Goal: Feedback & Contribution: Leave review/rating

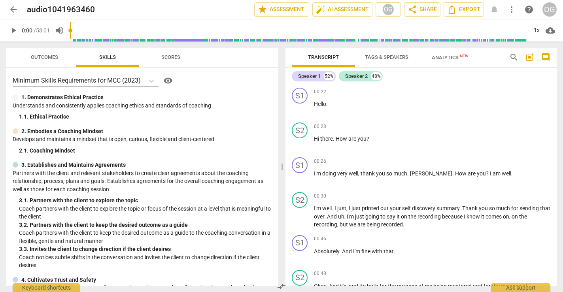
click at [7, 26] on span "play_arrow" at bounding box center [13, 30] width 14 height 9
click at [121, 28] on input "range" at bounding box center [298, 30] width 457 height 25
click at [29, 98] on p "1. Demonstrates Ethical Practice" at bounding box center [62, 97] width 82 height 8
click at [301, 99] on div "S1" at bounding box center [300, 96] width 16 height 16
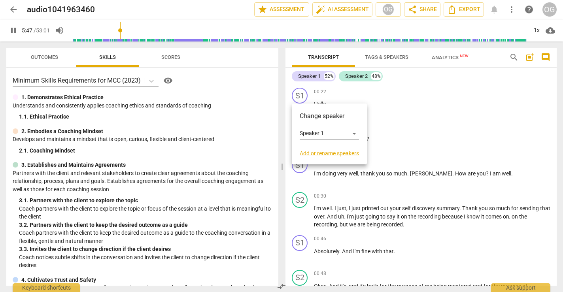
click at [395, 85] on div at bounding box center [281, 146] width 563 height 292
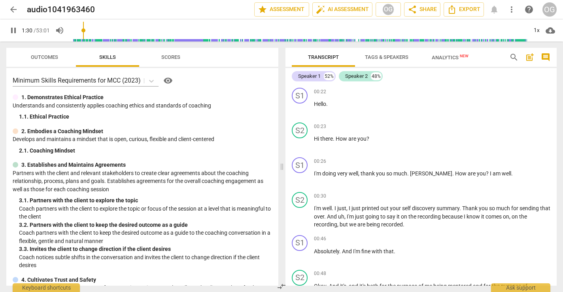
click at [85, 41] on input "range" at bounding box center [298, 30] width 457 height 25
click at [79, 39] on input "range" at bounding box center [298, 30] width 457 height 25
click at [321, 102] on span "Hello" at bounding box center [320, 104] width 12 height 6
click at [303, 110] on span "pause" at bounding box center [299, 108] width 9 height 9
click at [13, 33] on span "play_arrow" at bounding box center [13, 30] width 9 height 9
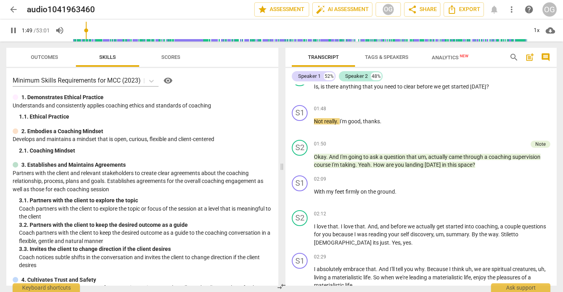
scroll to position [409, 0]
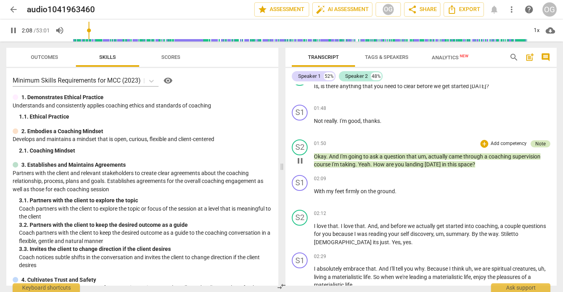
click at [537, 140] on div "Note" at bounding box center [540, 143] width 10 height 7
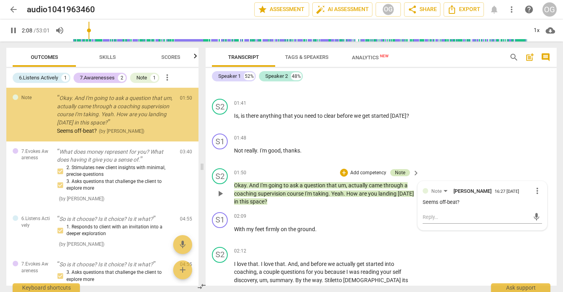
scroll to position [437, 0]
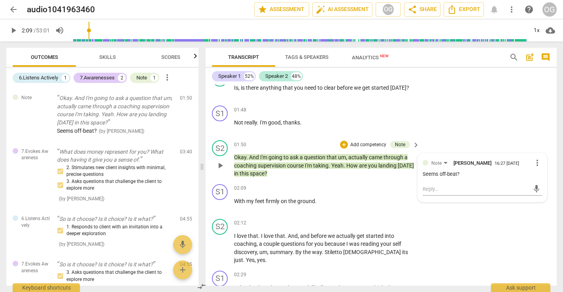
click at [456, 171] on div "Seems off-beat?" at bounding box center [481, 175] width 119 height 8
click at [449, 185] on textarea at bounding box center [475, 189] width 107 height 8
type input "131"
type textarea "a"
type textarea "an"
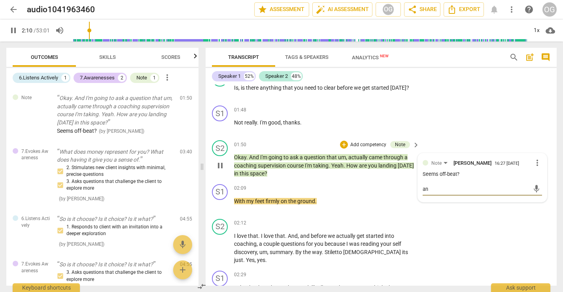
type input "131"
type textarea "and"
type input "131"
type textarea "and n"
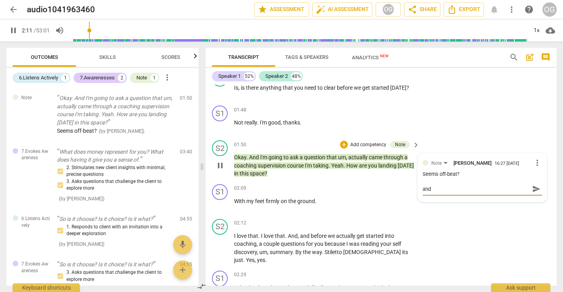
type textarea "and n"
type input "132"
type textarea "and no"
type input "132"
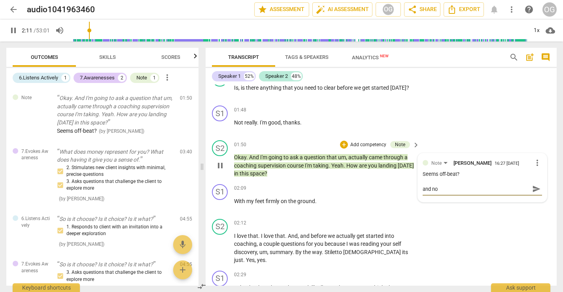
type textarea "and not"
type input "133"
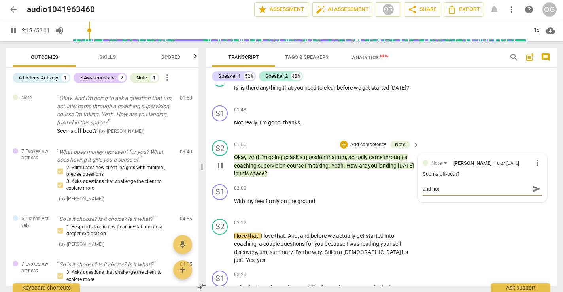
type textarea "and not a"
type textarea "and not au"
type input "134"
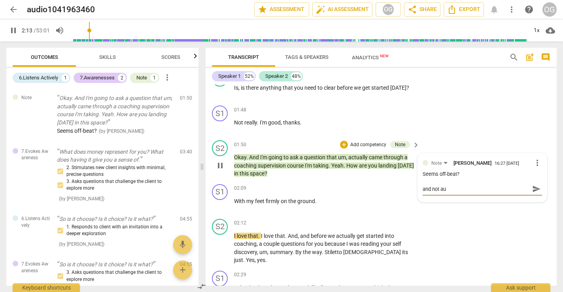
type textarea "and not aut"
type textarea "and not auth"
type input "134"
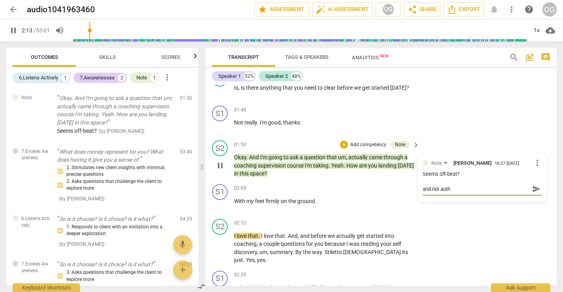
type textarea "and not authe"
type input "134"
type textarea "and not authen"
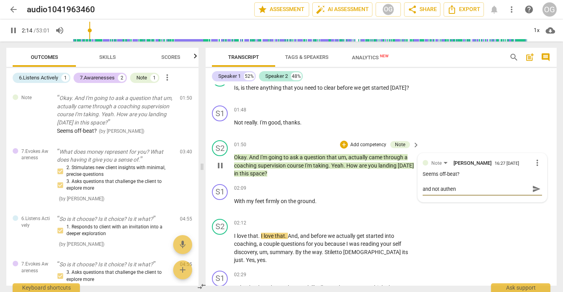
type textarea "and not authent"
type input "134"
type textarea "and not authenti"
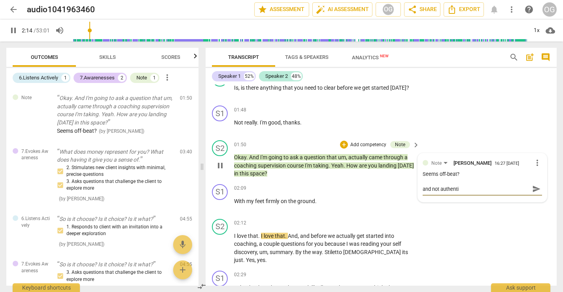
type textarea "and not authentic"
type input "136"
type textarea "and not authentic"
type input "136"
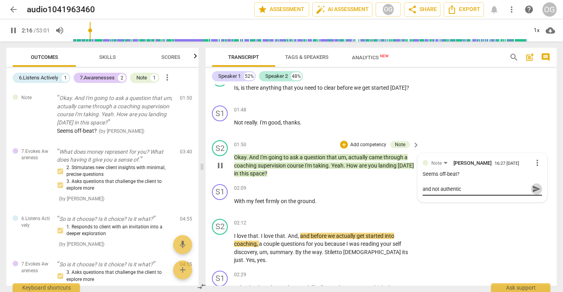
click at [534, 193] on button "send" at bounding box center [535, 188] width 11 height 11
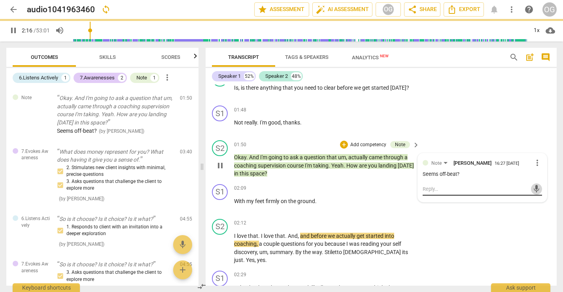
click at [534, 190] on span "mic" at bounding box center [535, 188] width 9 height 9
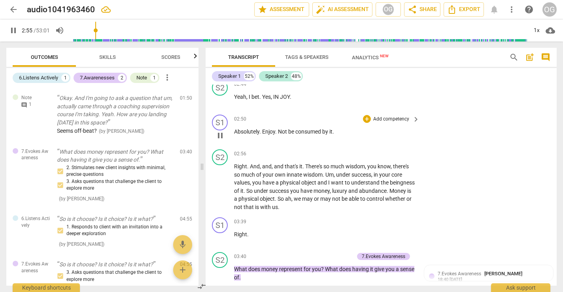
scroll to position [673, 0]
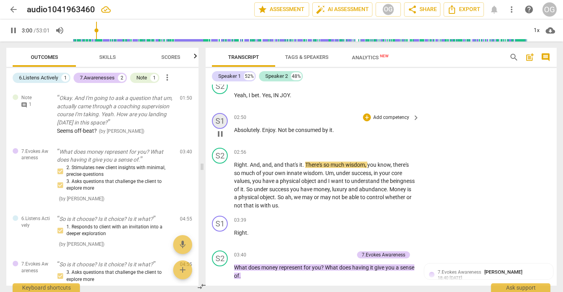
click at [218, 113] on div "S1" at bounding box center [220, 121] width 16 height 16
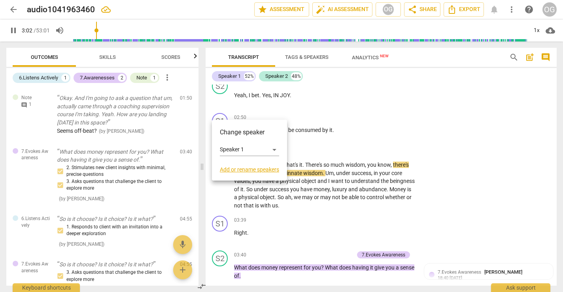
click at [225, 110] on div at bounding box center [281, 146] width 563 height 292
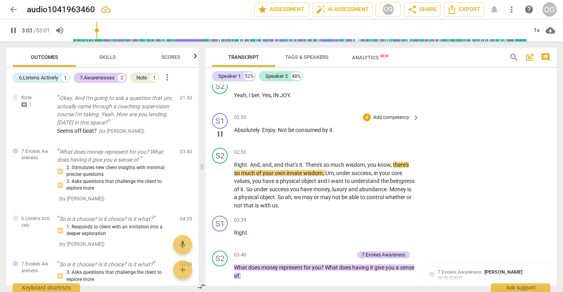
click at [275, 127] on span "." at bounding box center [276, 130] width 3 height 6
click at [214, 129] on span "pause" at bounding box center [220, 133] width 13 height 9
click at [219, 129] on span "play_arrow" at bounding box center [219, 133] width 9 height 9
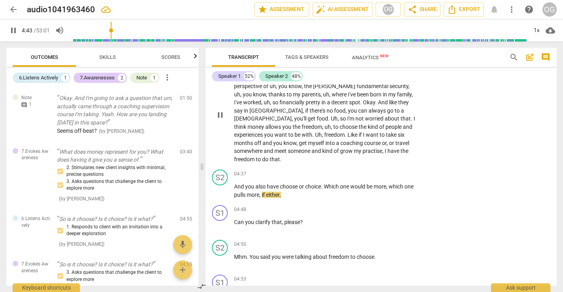
scroll to position [901, 0]
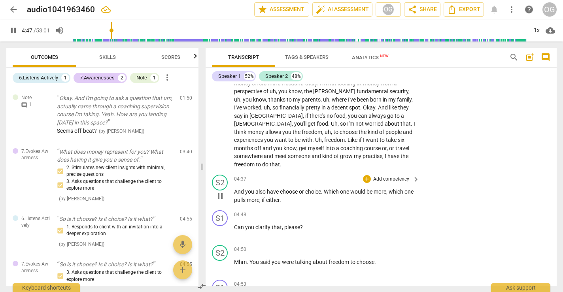
click at [311, 188] on span "choice" at bounding box center [313, 191] width 16 height 6
click at [371, 171] on div "S2 play_arrow pause 04:37 + Add competency keyboard_arrow_right And you also ha…" at bounding box center [380, 189] width 351 height 36
click at [363, 175] on div "+" at bounding box center [367, 179] width 8 height 8
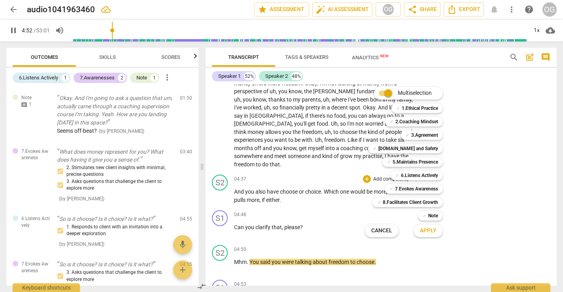
click at [220, 164] on div at bounding box center [281, 146] width 563 height 292
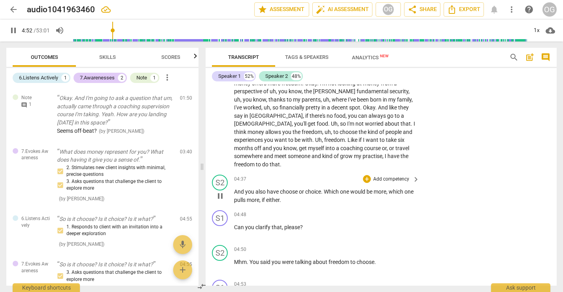
click at [246, 188] on p "And you also have choose or choice . Which one would be more , which one pulls …" at bounding box center [324, 196] width 181 height 16
click at [370, 175] on div "+ Add competency" at bounding box center [386, 179] width 47 height 8
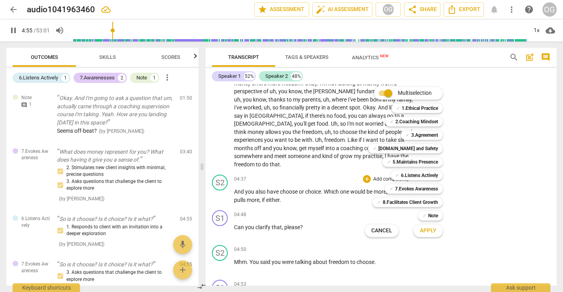
scroll to position [1127, 0]
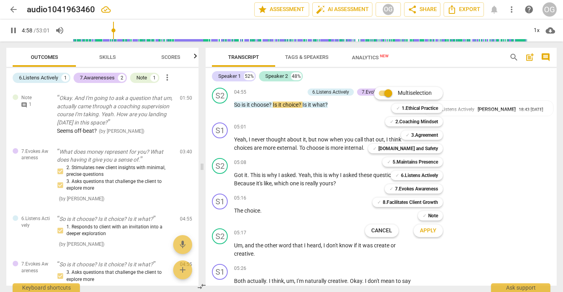
click at [293, 143] on div at bounding box center [281, 146] width 563 height 292
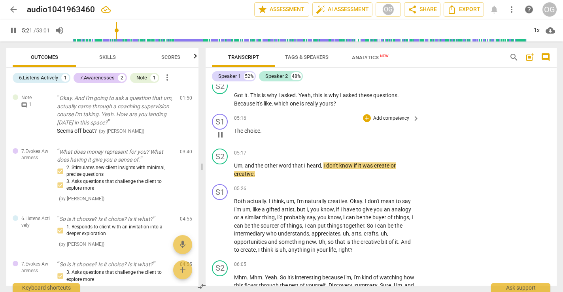
scroll to position [1210, 0]
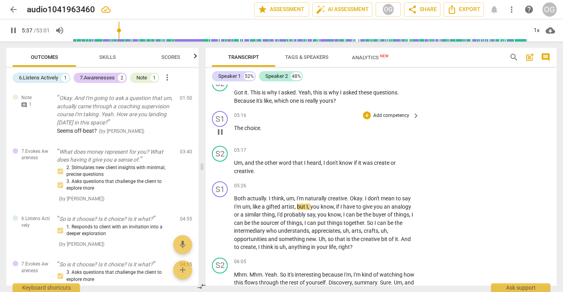
click at [535, 219] on div "S1 play_arrow pause 05:26 + Add competency keyboard_arrow_right Both actually .…" at bounding box center [380, 216] width 351 height 76
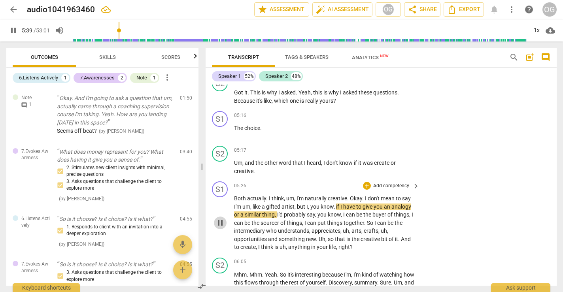
click at [215, 218] on span "pause" at bounding box center [219, 222] width 9 height 9
click at [220, 218] on span "play_arrow" at bounding box center [219, 222] width 9 height 9
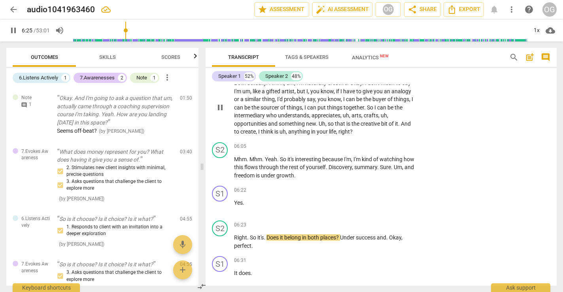
scroll to position [1326, 0]
click at [220, 162] on span "pause" at bounding box center [219, 166] width 9 height 9
type input "393"
click at [390, 143] on p "Add competency" at bounding box center [391, 146] width 38 height 7
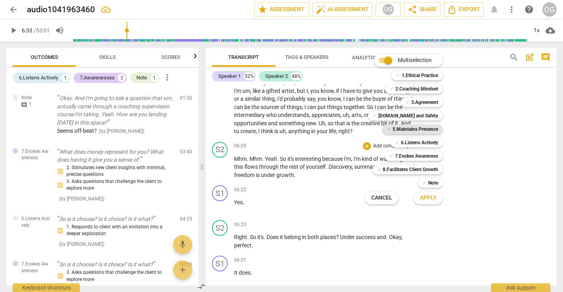
click at [403, 130] on b "5.Maintains Presence" at bounding box center [414, 128] width 45 height 9
click at [426, 197] on span "Apply" at bounding box center [428, 198] width 17 height 8
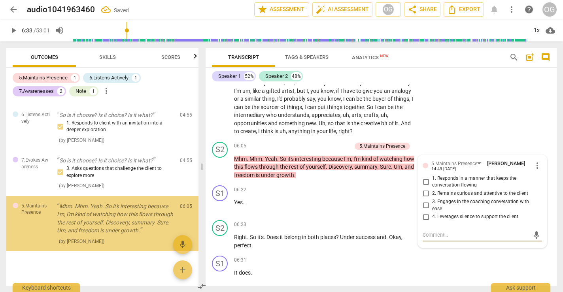
scroll to position [130, 0]
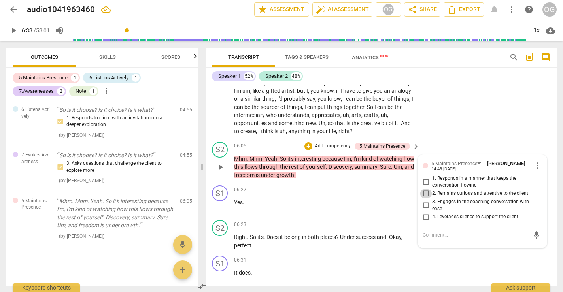
click at [420, 189] on input "2. Remains curious and attentive to the client" at bounding box center [425, 193] width 13 height 9
checkbox input "true"
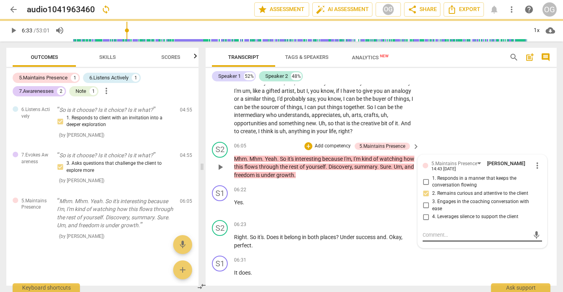
click at [447, 231] on textarea at bounding box center [475, 235] width 107 height 8
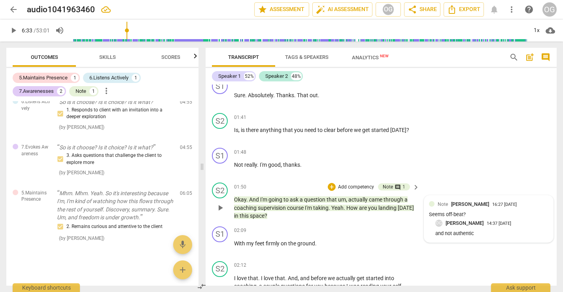
scroll to position [396, 0]
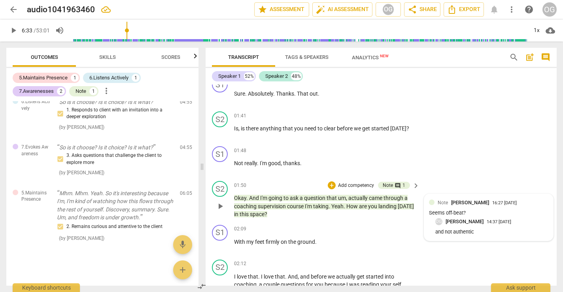
click at [427, 200] on div "Note [PERSON_NAME] 16:27 [DATE] Seems off-beat? OG [PERSON_NAME] 14:37 [DATE] a…" at bounding box center [488, 217] width 129 height 47
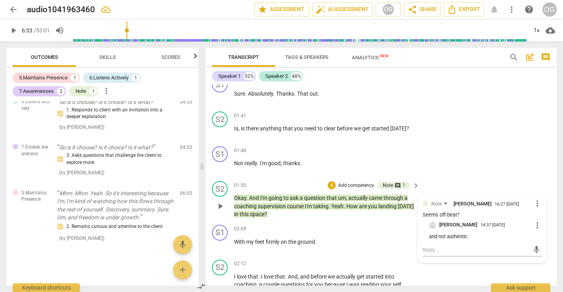
click at [361, 183] on p "Add competency" at bounding box center [356, 185] width 38 height 7
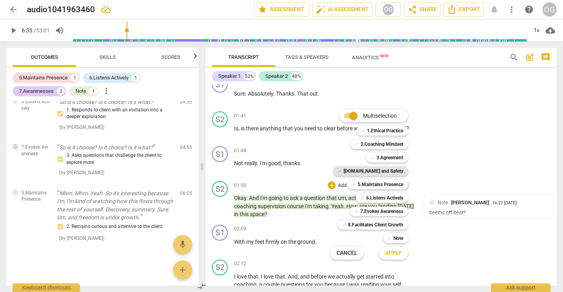
click at [367, 170] on b "[DOMAIN_NAME] and Safety" at bounding box center [373, 170] width 60 height 9
click at [386, 256] on span "Apply" at bounding box center [393, 253] width 17 height 8
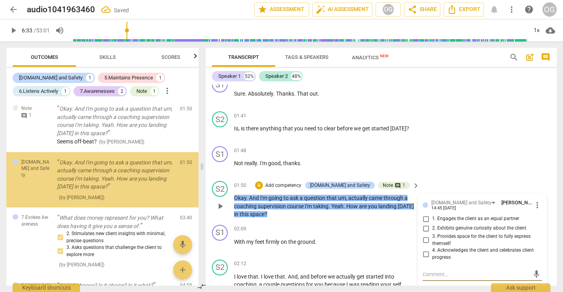
scroll to position [0, 0]
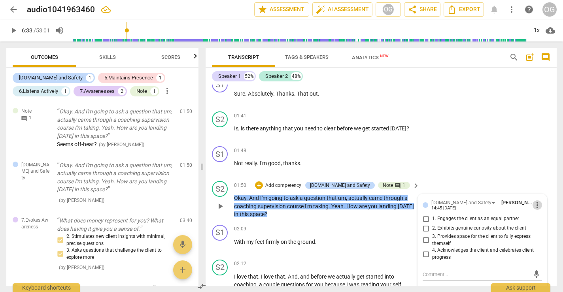
click at [534, 203] on span "more_vert" at bounding box center [536, 204] width 9 height 9
click at [538, 217] on li "Delete" at bounding box center [542, 218] width 27 height 15
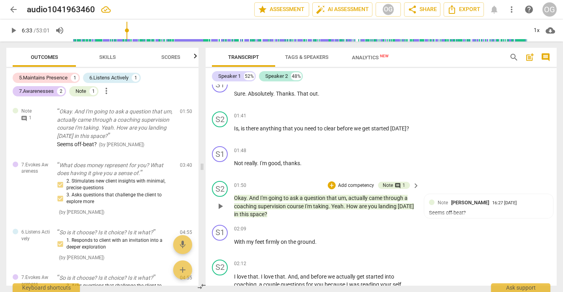
click at [356, 185] on p "Add competency" at bounding box center [356, 185] width 38 height 7
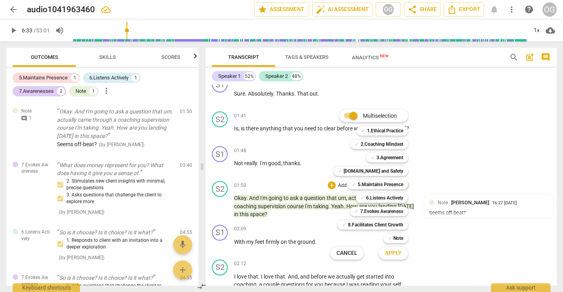
click at [327, 201] on div "Multiselection m ✓ 1.Ethical Practice 1 ✓ 2.Coaching Mindset 2 ✓ 3.Agreement 3 …" at bounding box center [375, 184] width 96 height 154
click at [292, 223] on div at bounding box center [281, 146] width 563 height 292
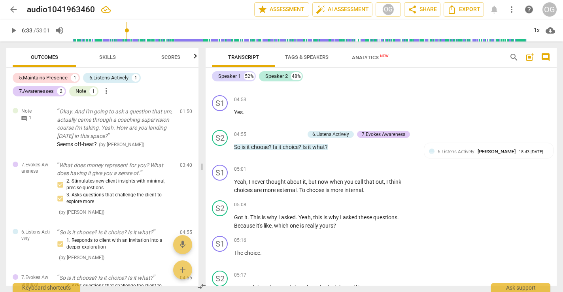
scroll to position [1085, 0]
click at [218, 130] on div "S2" at bounding box center [220, 138] width 16 height 16
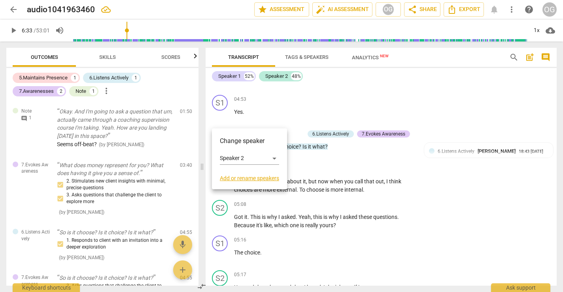
click at [272, 106] on div at bounding box center [281, 146] width 563 height 292
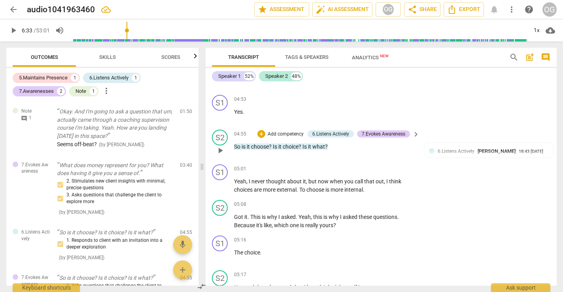
click at [220, 146] on span "play_arrow" at bounding box center [219, 150] width 9 height 9
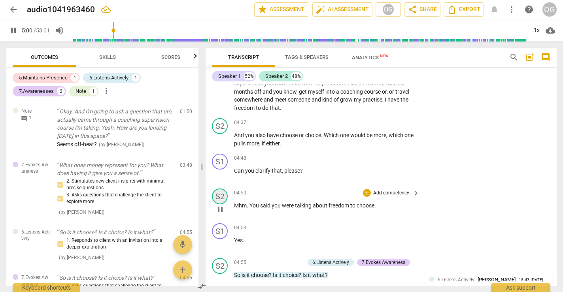
scroll to position [954, 0]
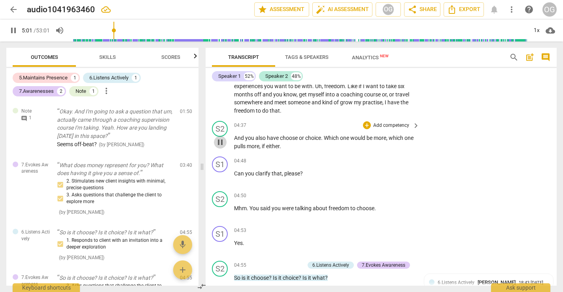
click at [219, 138] on span "pause" at bounding box center [219, 142] width 9 height 9
click at [220, 138] on span "play_arrow" at bounding box center [219, 142] width 9 height 9
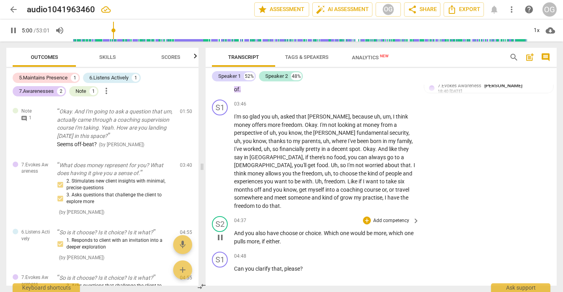
scroll to position [863, 0]
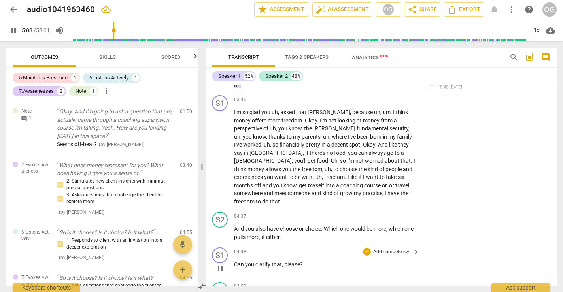
click at [220, 264] on span "pause" at bounding box center [219, 268] width 9 height 9
type input "304"
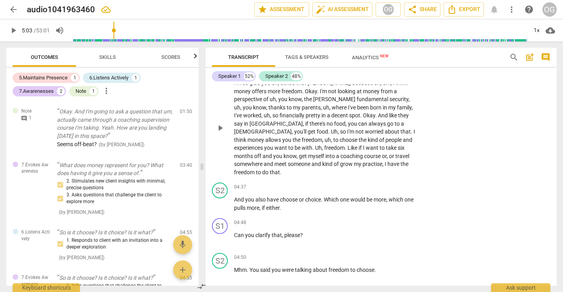
scroll to position [892, 0]
click at [388, 184] on div "+ Add competency" at bounding box center [386, 188] width 47 height 8
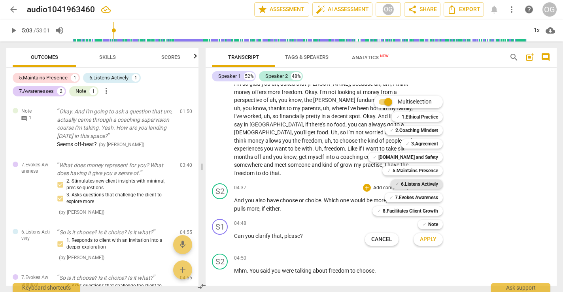
click at [415, 181] on b "6.Listens Actively" at bounding box center [419, 183] width 37 height 9
click at [422, 238] on span "Apply" at bounding box center [428, 239] width 17 height 8
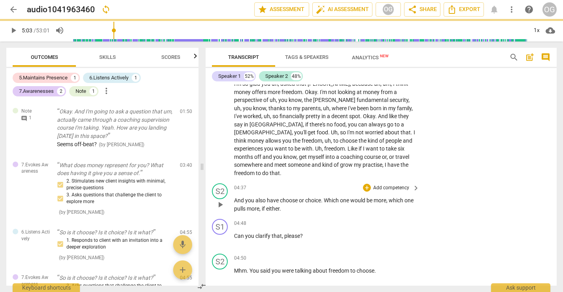
click at [402, 185] on p "Add competency" at bounding box center [391, 188] width 38 height 7
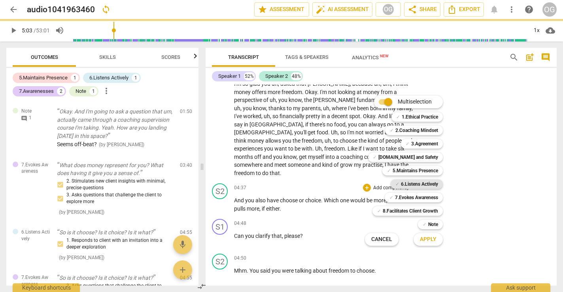
click at [412, 182] on b "6.Listens Actively" at bounding box center [419, 183] width 37 height 9
click at [433, 240] on span "Apply" at bounding box center [428, 239] width 17 height 8
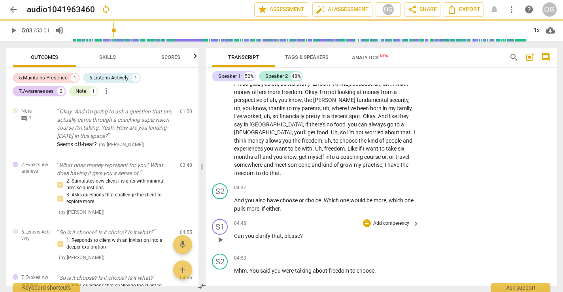
click at [411, 219] on span "keyboard_arrow_right" at bounding box center [415, 223] width 9 height 9
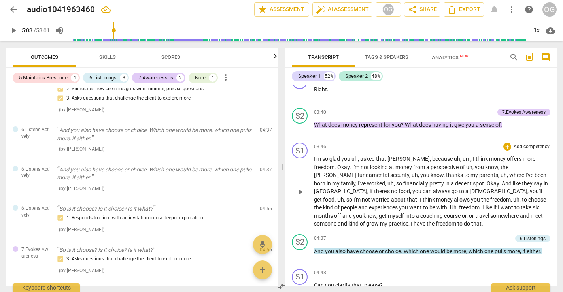
scroll to position [773, 0]
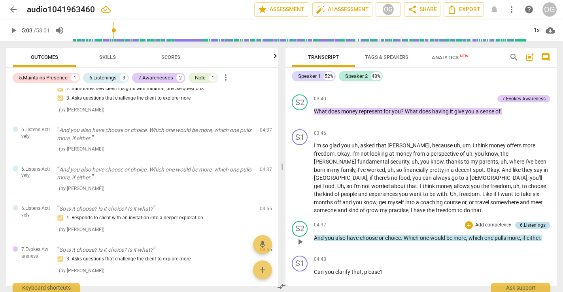
click at [537, 224] on div "6.Listenings" at bounding box center [533, 225] width 26 height 7
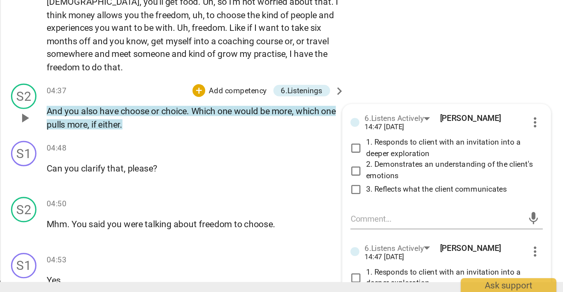
scroll to position [916, 0]
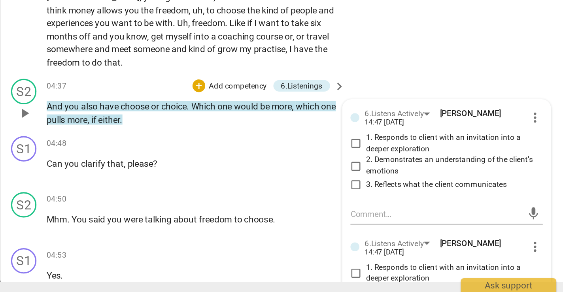
click at [424, 221] on input "3. Reflects what the client communicates" at bounding box center [425, 225] width 13 height 9
checkbox input "true"
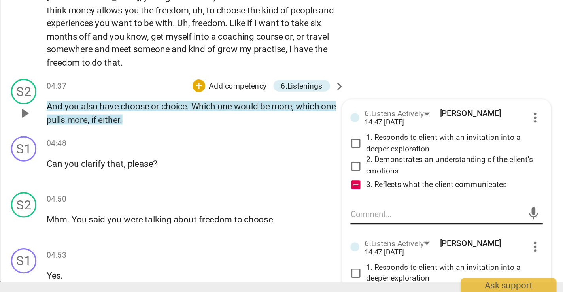
click at [427, 240] on textarea at bounding box center [475, 244] width 107 height 8
type textarea "V"
type textarea "[PERSON_NAME]"
type textarea "Vhan"
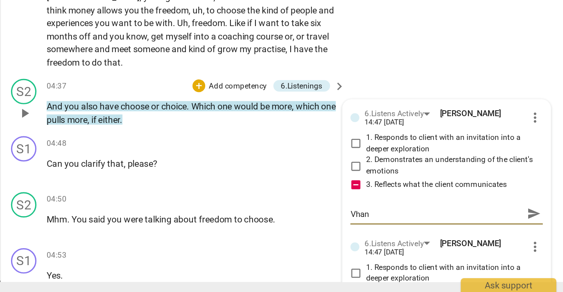
type textarea "Vha"
type textarea "Vh"
type textarea "V"
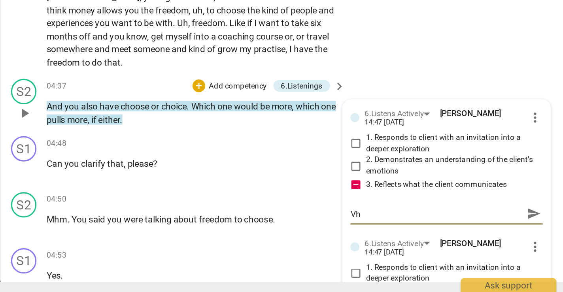
type textarea "V"
type textarea "M"
type textarea "Me"
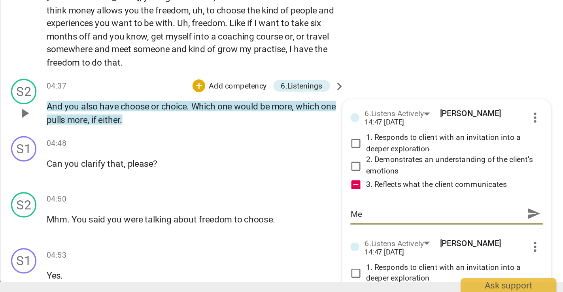
type textarea "Men"
type textarea "Ment"
type textarea "Men"
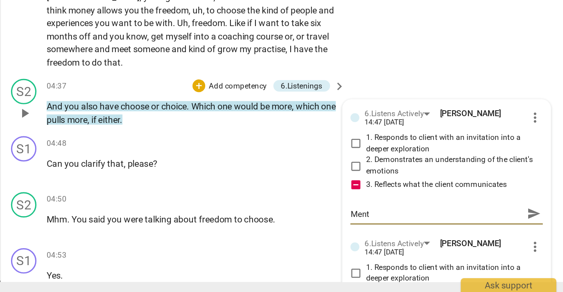
type textarea "Men"
type textarea "Me"
type textarea "M"
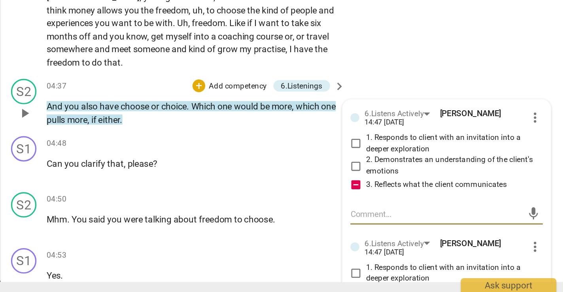
type textarea "C"
type textarea "Cl"
type textarea "Cli"
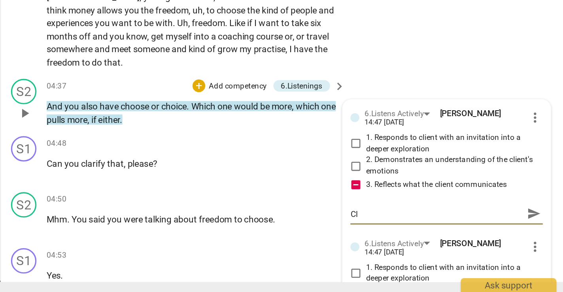
type textarea "Cli"
type textarea "Clie"
type textarea "Clien"
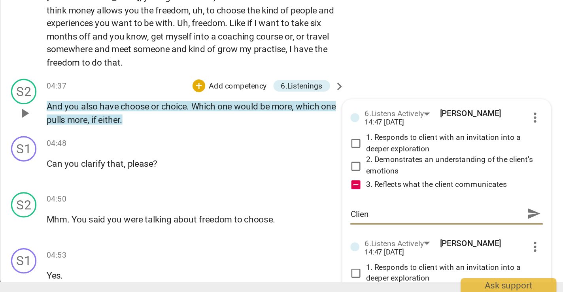
type textarea "Client"
type textarea "Clients"
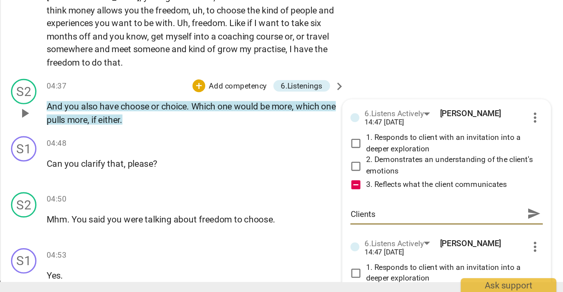
type textarea "Clients"
type textarea "Clients m"
type textarea "Clients me"
type textarea "Clients men"
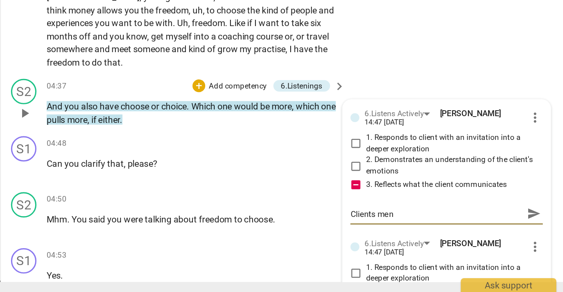
type textarea "Clients ment"
type textarea "Clients menti"
type textarea "Clients mentio"
type textarea "Clients mention"
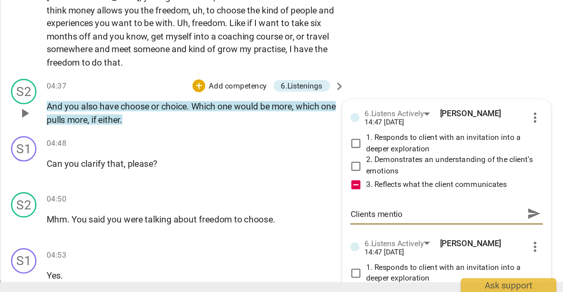
type textarea "Clients mention"
type textarea "Clients mention f"
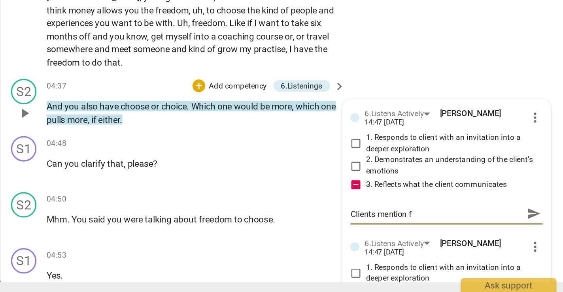
type textarea "Clients mention fr"
type textarea "Clients mention fre"
type textarea "Clients mention free"
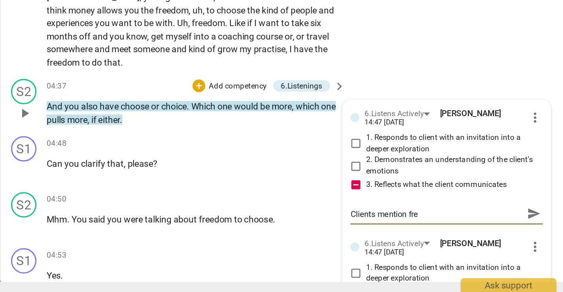
type textarea "Clients mention free"
type textarea "Clients mention freed"
type textarea "Clients mention freedo"
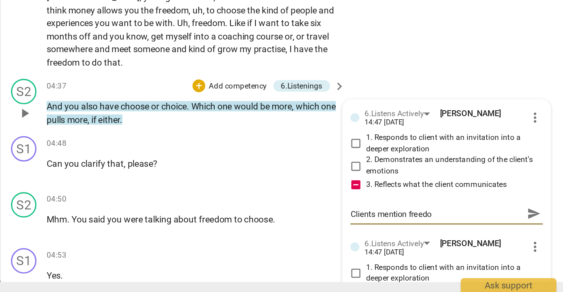
type textarea "Clients mention freedom"
type textarea "Clients mention freedome"
type textarea "Clients mention freedom"
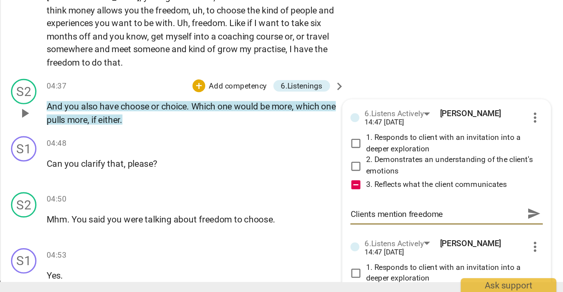
type textarea "Clients mention freedom"
type textarea "Clients mention freedom."
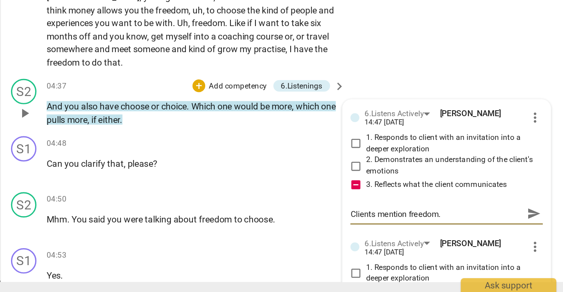
type textarea "Clients mention freedom."
type textarea "Clients mention freedom. Y"
type textarea "Clients mention freedom. Yo"
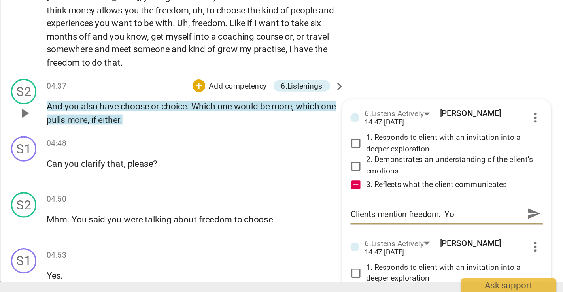
type textarea "Clients mention freedom. You"
type textarea "Clients mention freedom. You t"
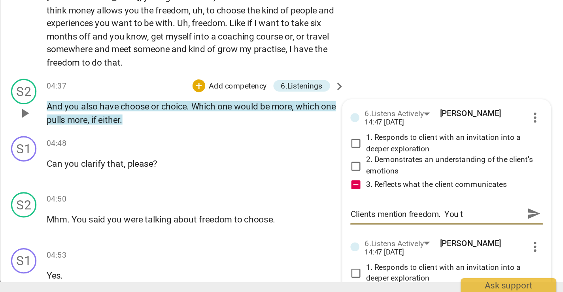
type textarea "Clients mention freedom. You ta"
type textarea "Clients mention freedom. You tal"
type textarea "Clients mention freedom. You talk"
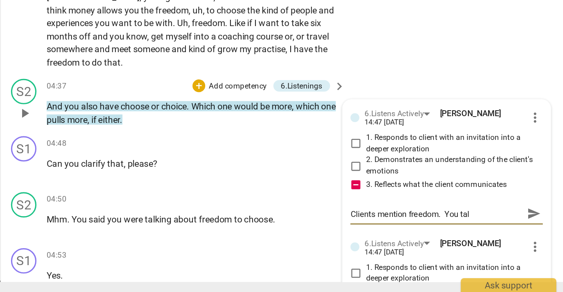
type textarea "Clients mention freedom. You talk"
type textarea "Clients mention freedom. You talk a"
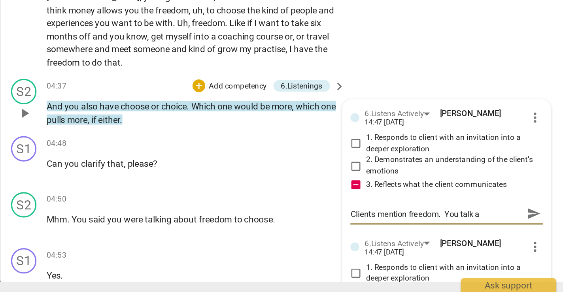
type textarea "Clients mention freedom. You talk ab"
type textarea "Clients mention freedom. You talk abo"
type textarea "Clients mention freedom. You talk abou"
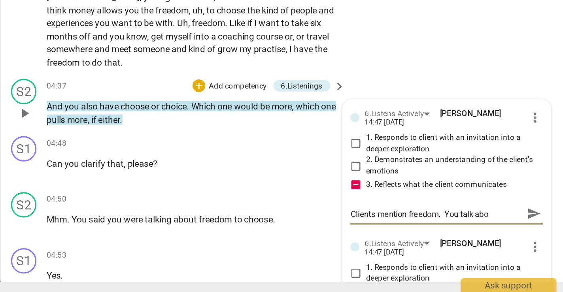
type textarea "Clients mention freedom. You talk abou"
type textarea "Clients mention freedom. You talk about"
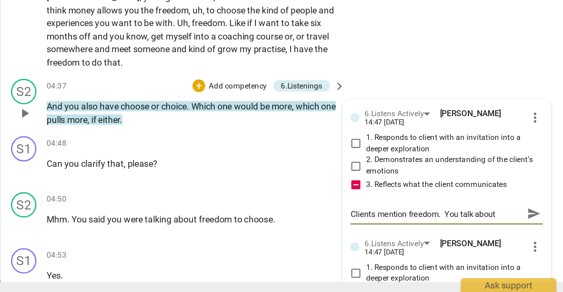
type textarea "Clients mention freedom. You talk about '"
type textarea "Clients mention freedom. You talk about 'c"
type textarea "Clients mention freedom. You talk about 'ch"
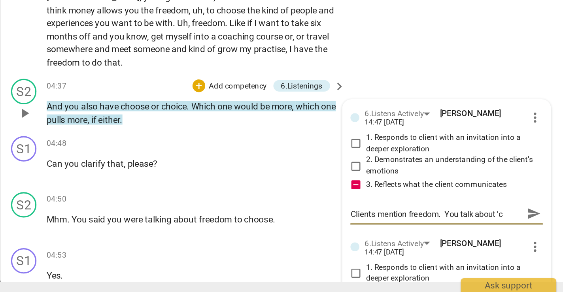
type textarea "Clients mention freedom. You talk about 'ch"
type textarea "Clients mention freedom. You talk about 'cho"
type textarea "Clients mention freedom. You talk about '[PERSON_NAME]"
type textarea "Clients mention freedom. You talk about 'choic"
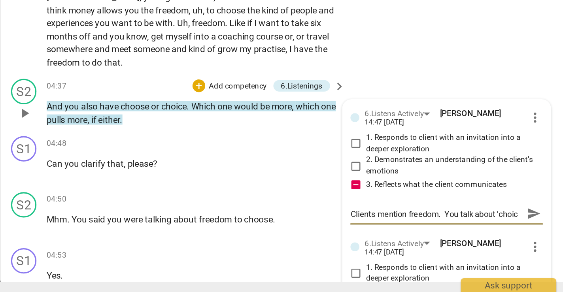
scroll to position [7, 0]
type textarea "Clients mention freedom. You talk about 'choice"
type textarea "Clients mention freedom. You talk about 'choice'"
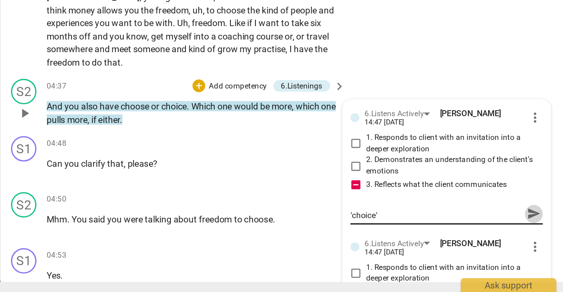
click at [532, 239] on span "send" at bounding box center [536, 243] width 9 height 9
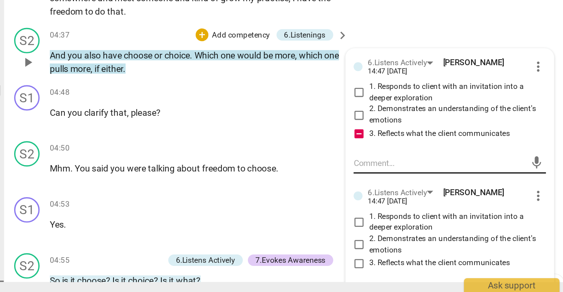
scroll to position [0, 0]
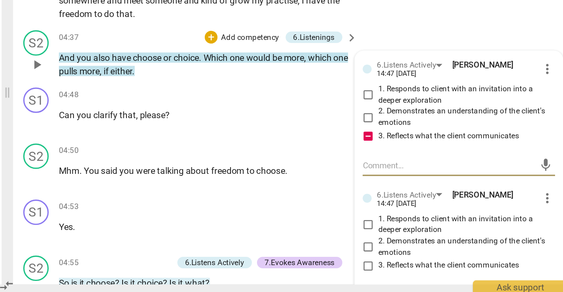
click at [429, 208] on textarea at bounding box center [475, 212] width 107 height 8
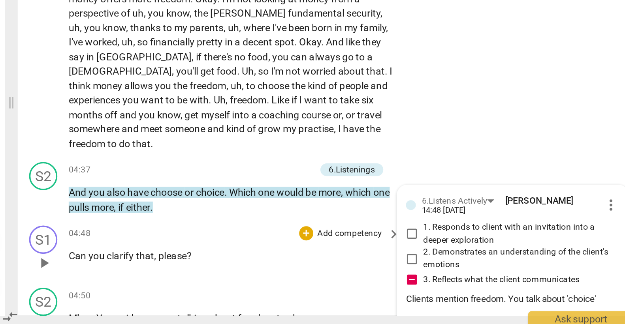
scroll to position [877, 0]
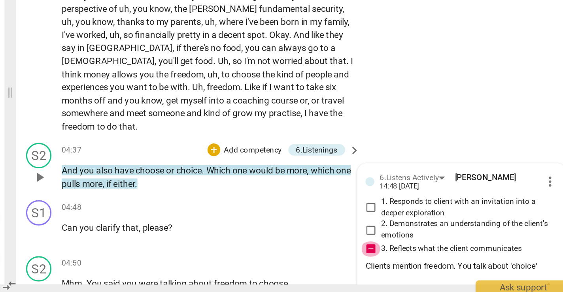
click at [426, 259] on input "3. Reflects what the client communicates" at bounding box center [425, 263] width 13 height 9
checkbox input "false"
click at [435, 262] on div "6.Listens Actively [PERSON_NAME] 14:48 [DATE] more_vert 1. Responds to client w…" at bounding box center [481, 248] width 119 height 64
click at [497, 254] on div "6.Listens Actively [PERSON_NAME] 14:48 [DATE] more_vert 1. Responds to client w…" at bounding box center [481, 248] width 119 height 64
click at [533, 217] on span "more_vert" at bounding box center [536, 221] width 9 height 9
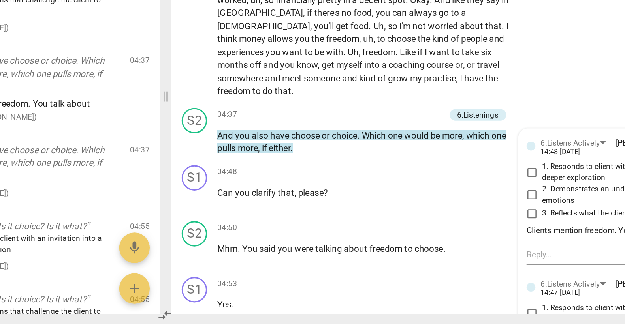
scroll to position [0, 0]
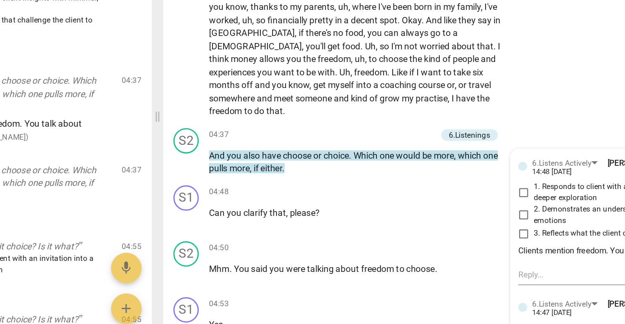
click at [465, 243] on div at bounding box center [312, 162] width 625 height 324
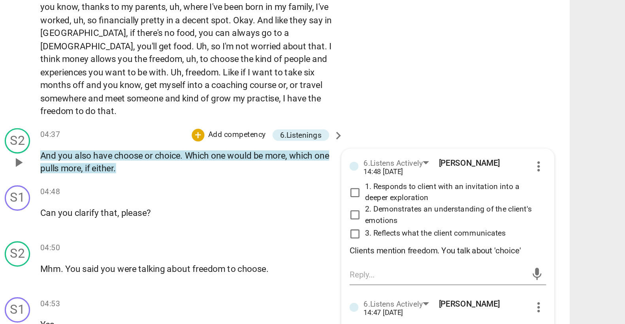
click at [479, 241] on div "6.Listens Actively [PERSON_NAME] 14:48 [DATE] more_vert 1. Responds to client w…" at bounding box center [515, 240] width 122 height 64
click at [466, 263] on div "Clients mention freedom. You talk about 'choice'" at bounding box center [515, 267] width 122 height 8
click at [562, 209] on span "more_vert" at bounding box center [571, 213] width 9 height 9
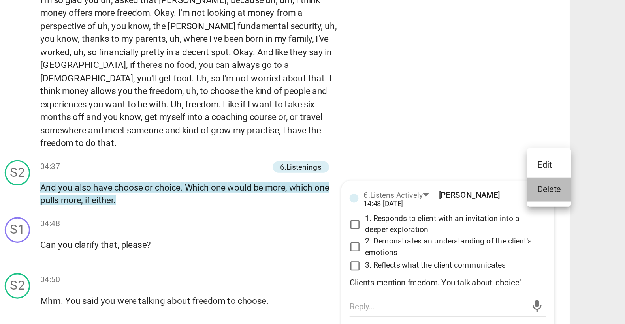
click at [562, 207] on li "Delete" at bounding box center [577, 208] width 27 height 15
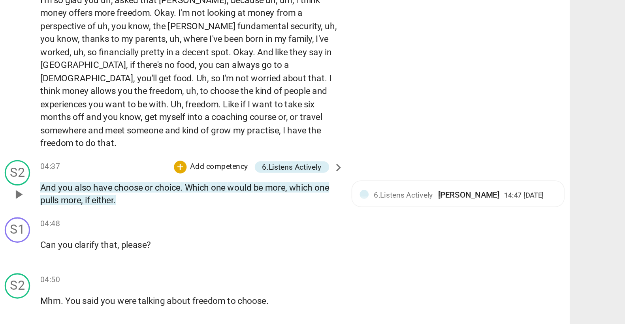
click at [446, 190] on span "keyboard_arrow_right" at bounding box center [447, 194] width 9 height 9
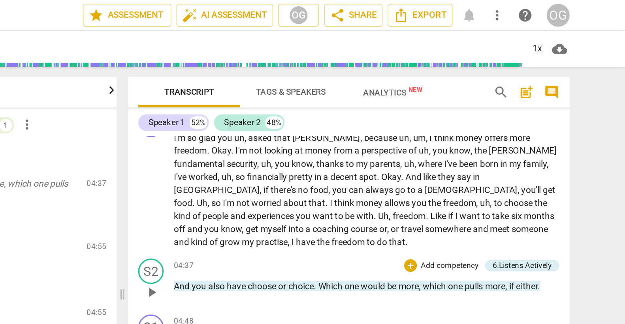
scroll to position [64, 0]
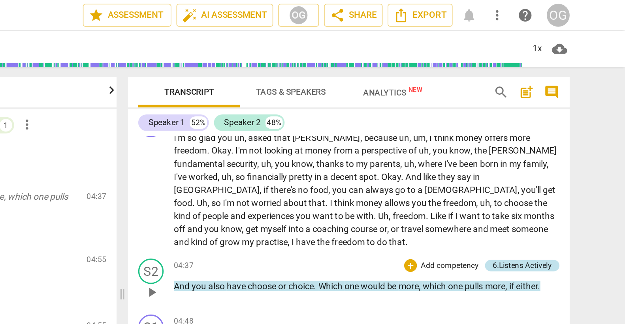
click at [548, 162] on div "6.Listens Actively" at bounding box center [561, 165] width 37 height 7
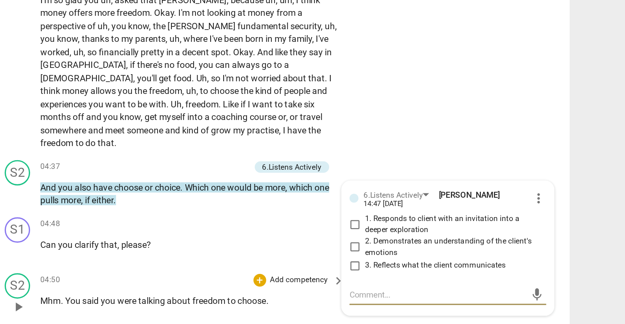
scroll to position [0, 0]
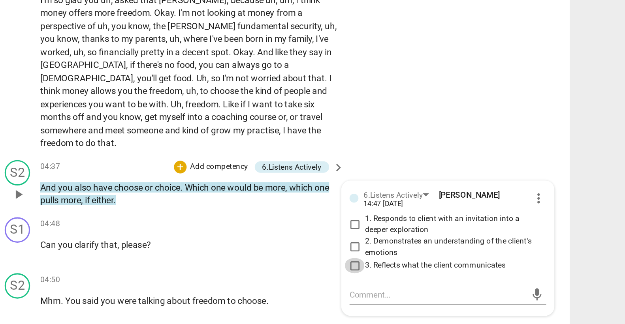
click at [457, 262] on input "3. Reflects what the client communicates" at bounding box center [457, 266] width 13 height 9
click at [476, 281] on textarea at bounding box center [508, 285] width 109 height 8
click at [457, 262] on input "3. Reflects what the client communicates" at bounding box center [457, 266] width 13 height 9
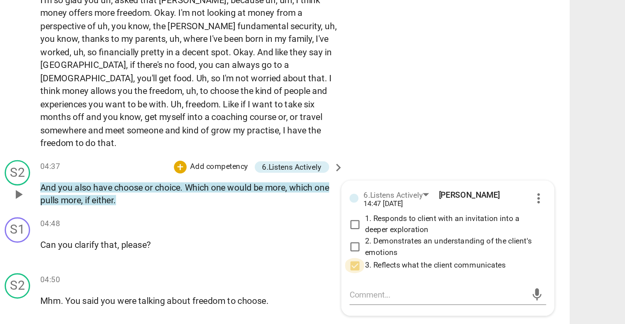
click at [457, 262] on input "3. Reflects what the client communicates" at bounding box center [457, 266] width 13 height 9
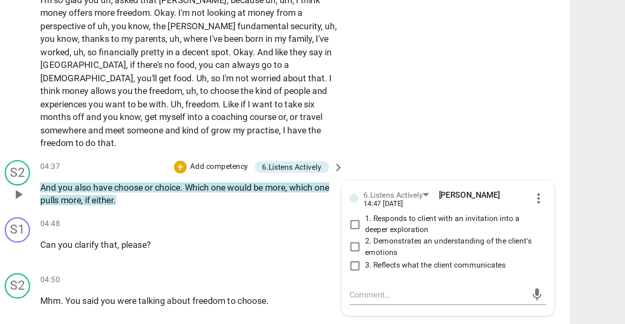
click at [457, 262] on input "3. Reflects what the client communicates" at bounding box center [457, 266] width 13 height 9
checkbox input "true"
click at [460, 281] on textarea at bounding box center [508, 285] width 109 height 8
type textarea "C"
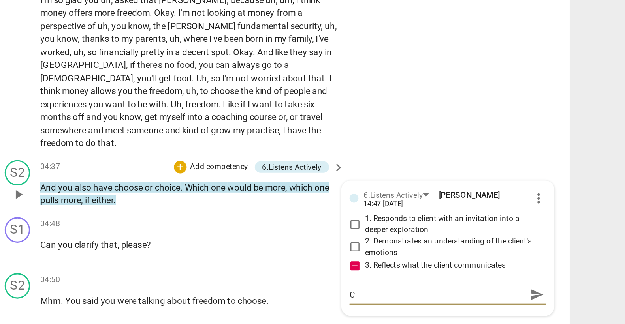
type textarea "Cl"
type textarea "Cli"
type textarea "Clie"
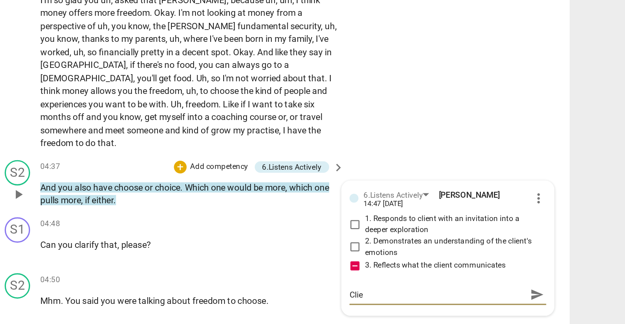
type textarea "Clien"
type textarea "Client"
type textarea "Client'"
type textarea "Client's"
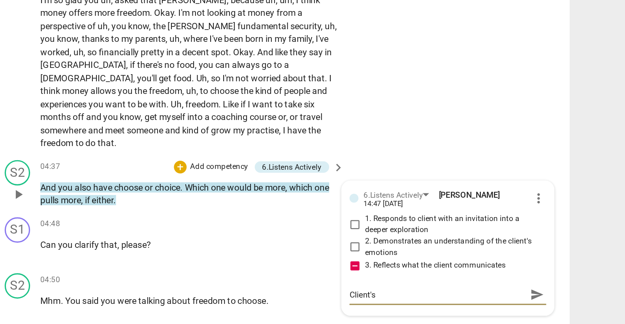
type textarea "Client's"
type textarea "Client'"
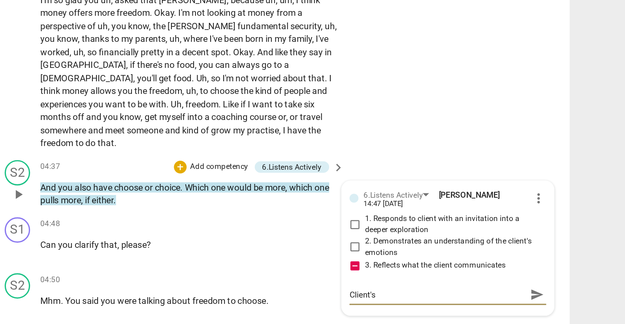
type textarea "Client'"
type textarea "Client"
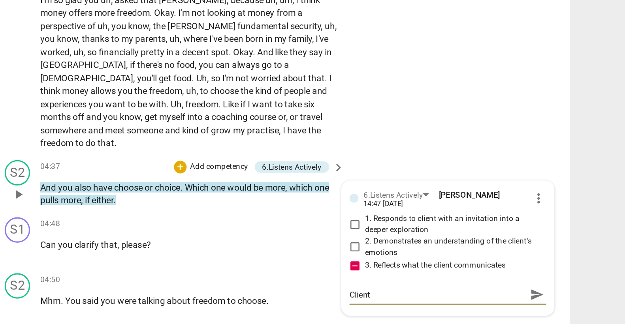
type textarea "Client m"
type textarea "Client ma"
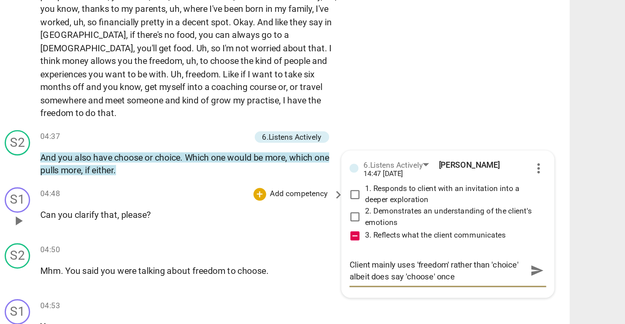
scroll to position [881, 0]
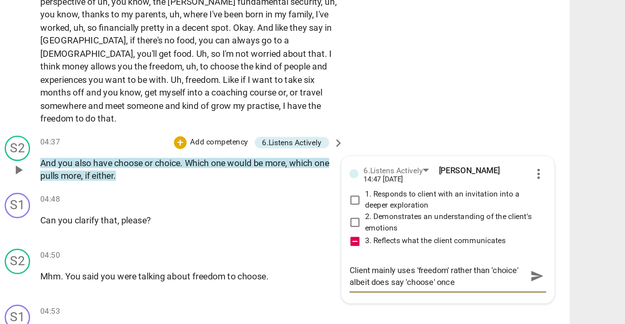
click at [484, 266] on textarea "Client mainly uses 'freedom' rather than 'choice' albeit does say 'choose' once" at bounding box center [508, 273] width 109 height 15
click at [513, 266] on textarea "Client mentions 'freedom' rather than 'choice' albeit does say 'choose' once" at bounding box center [508, 273] width 109 height 15
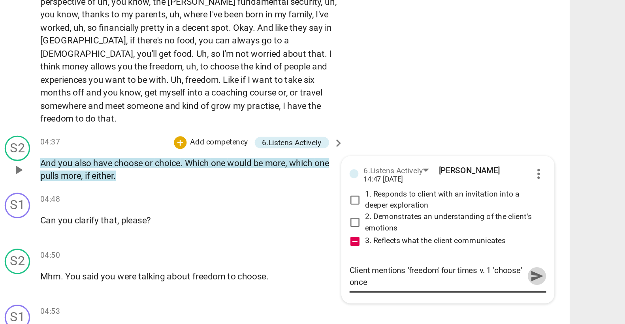
click at [562, 269] on span "send" at bounding box center [570, 273] width 9 height 9
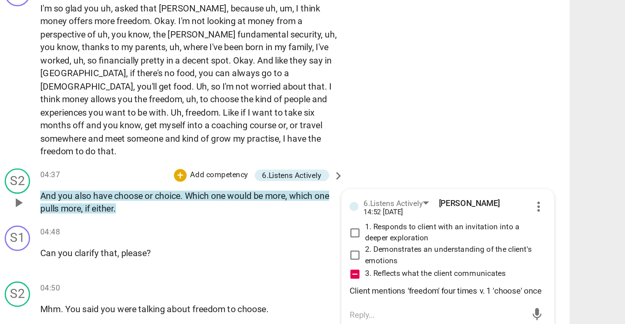
scroll to position [859, 0]
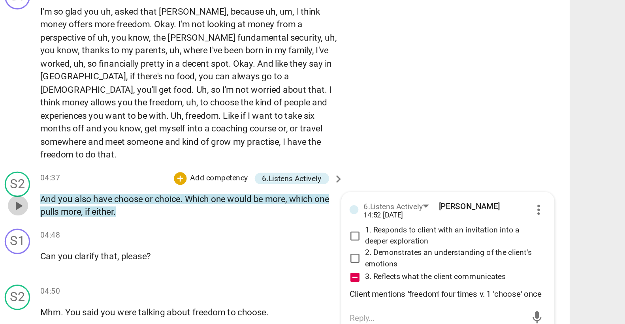
click at [251, 225] on span "play_arrow" at bounding box center [247, 229] width 9 height 9
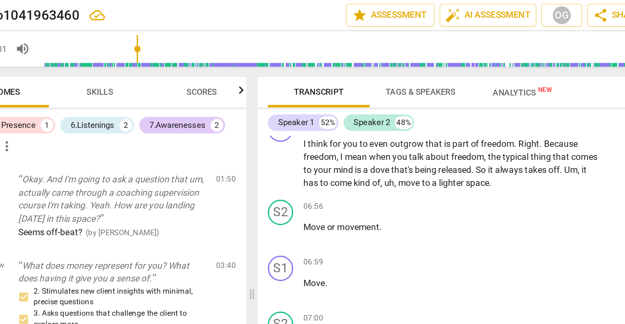
scroll to position [1573, 0]
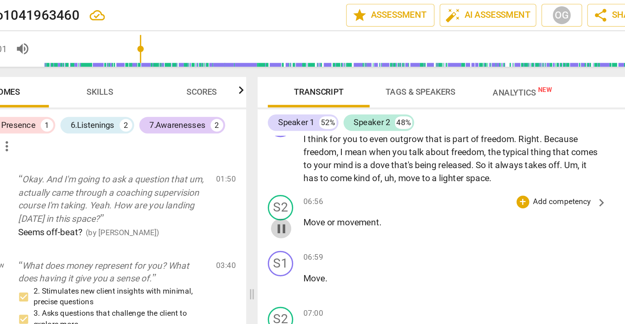
click at [247, 138] on span "pause" at bounding box center [247, 142] width 9 height 9
click at [426, 122] on p "Add competency" at bounding box center [423, 125] width 38 height 7
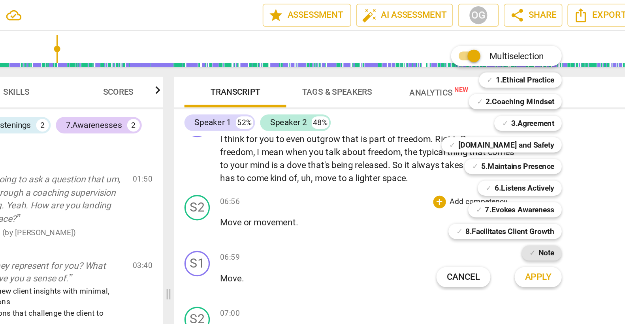
click at [465, 157] on b "Note" at bounding box center [465, 157] width 10 height 9
click at [465, 156] on b "Note" at bounding box center [465, 157] width 10 height 9
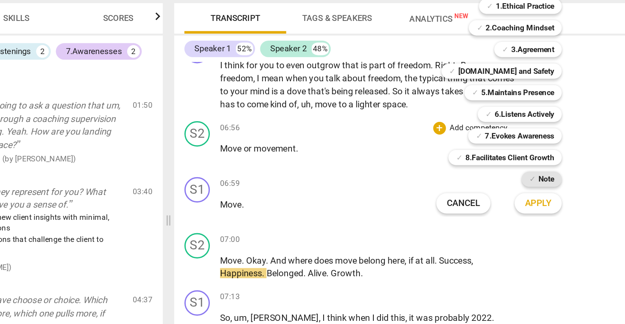
click at [462, 159] on b "Note" at bounding box center [465, 157] width 10 height 9
click at [459, 171] on span "Apply" at bounding box center [459, 172] width 17 height 8
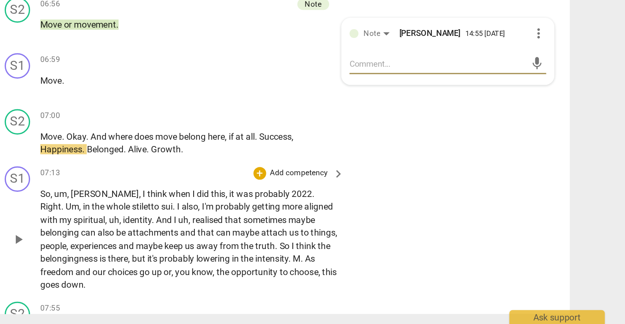
scroll to position [0, 0]
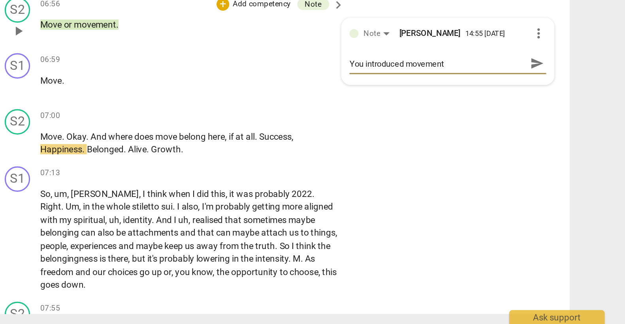
click at [485, 159] on textarea "You introduced movement" at bounding box center [508, 163] width 109 height 8
drag, startPoint x: 485, startPoint y: 141, endPoint x: 447, endPoint y: 142, distance: 37.9
click at [449, 142] on div "Note [PERSON_NAME] 14:55 [DATE] more_vert You introduced movement You introduce…" at bounding box center [515, 154] width 132 height 41
click at [506, 159] on textarea "Move or movement" at bounding box center [508, 163] width 109 height 8
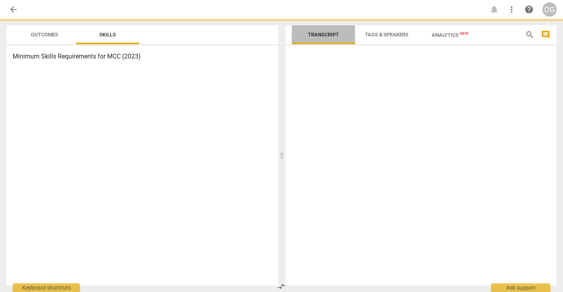
click at [336, 32] on span "Transcript" at bounding box center [323, 35] width 31 height 6
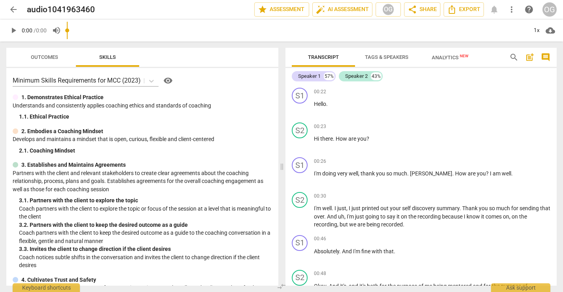
click at [445, 53] on span "Analytics New" at bounding box center [450, 57] width 56 height 12
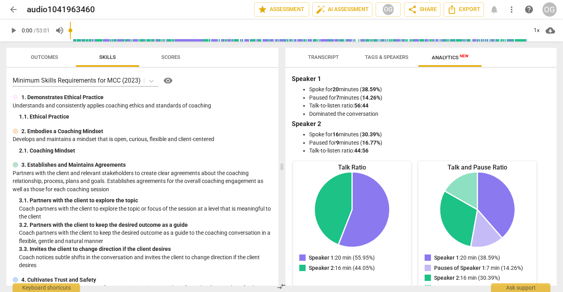
click at [330, 51] on button "Transcript" at bounding box center [323, 57] width 63 height 19
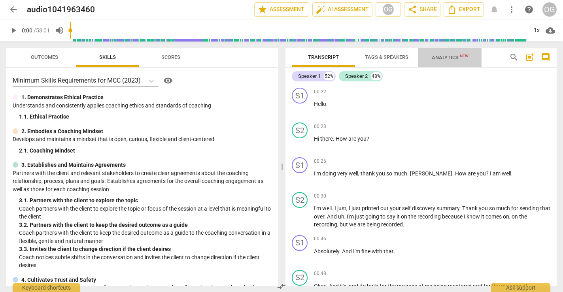
click at [443, 60] on span "Analytics New" at bounding box center [449, 58] width 37 height 6
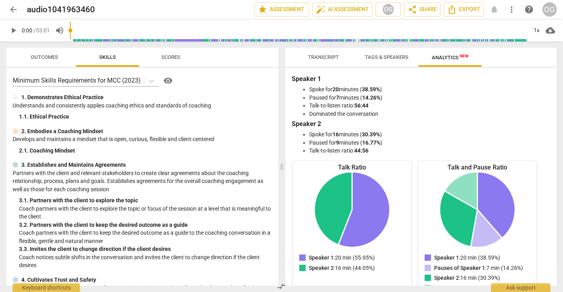
click at [316, 59] on span "Transcript" at bounding box center [323, 57] width 31 height 6
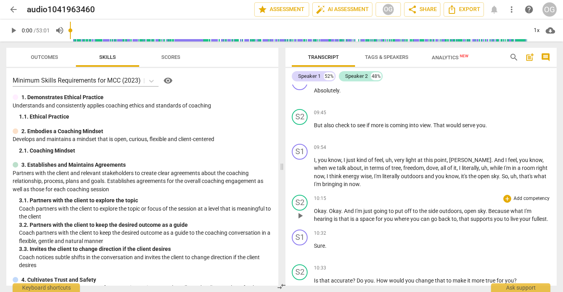
scroll to position [2180, 0]
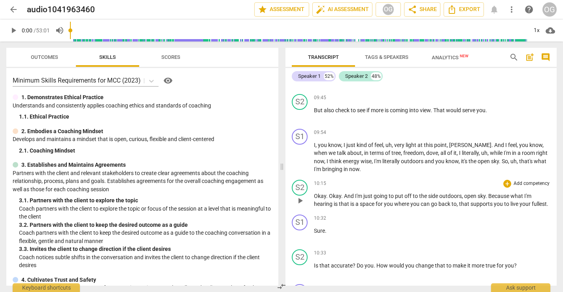
click at [509, 204] on span "to" at bounding box center [507, 204] width 6 height 6
click at [504, 189] on div "10:15 + Add competency keyboard_arrow_right Okay . Okay . And I'm just going to…" at bounding box center [432, 194] width 236 height 28
click at [503, 184] on div "+" at bounding box center [507, 184] width 8 height 8
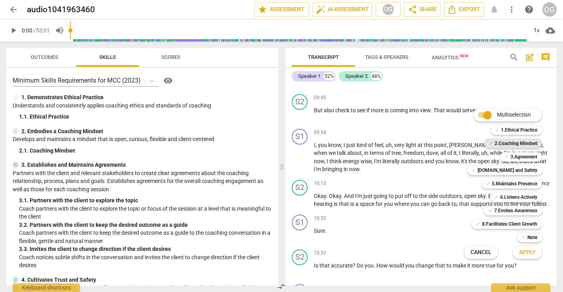
click at [513, 143] on b "2.Coaching Mindset" at bounding box center [515, 143] width 43 height 9
click at [518, 247] on button "Apply" at bounding box center [526, 252] width 29 height 14
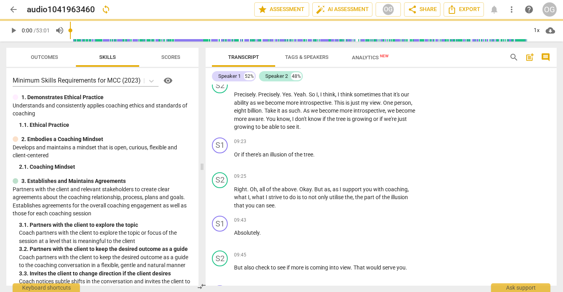
scroll to position [2319, 0]
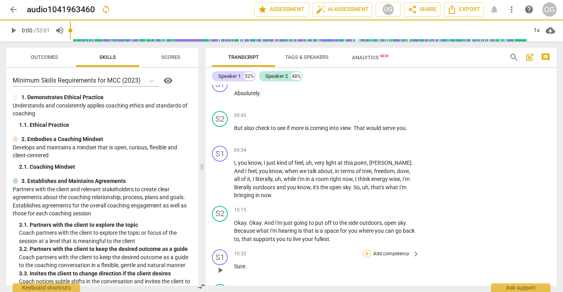
click at [368, 250] on div "+" at bounding box center [367, 254] width 8 height 8
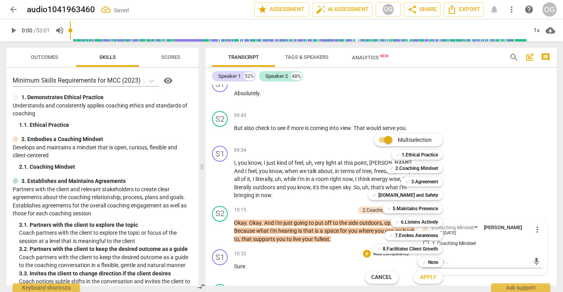
click at [324, 235] on div at bounding box center [281, 146] width 563 height 292
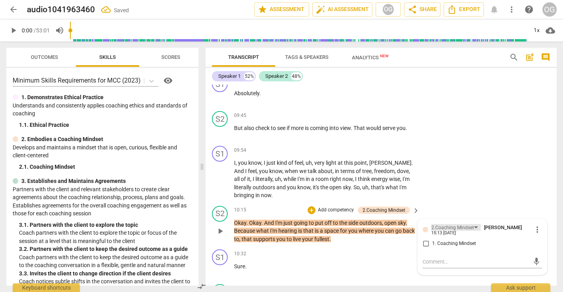
click at [461, 224] on div "2.Coaching Mindset" at bounding box center [452, 228] width 43 height 8
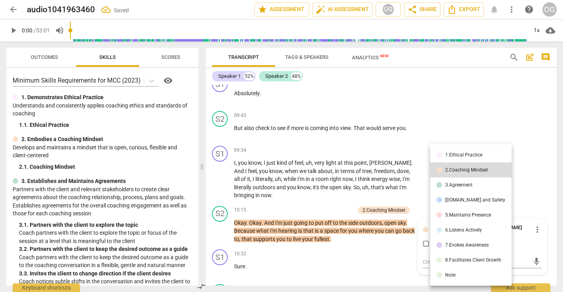
click at [535, 213] on div at bounding box center [281, 146] width 563 height 292
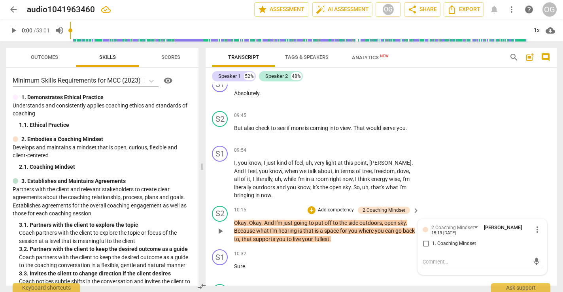
click at [426, 239] on input "1. Coaching Mindset" at bounding box center [425, 243] width 13 height 9
click at [457, 258] on textarea at bounding box center [475, 262] width 107 height 8
click at [532, 225] on span "more_vert" at bounding box center [536, 229] width 9 height 9
click at [497, 228] on div at bounding box center [281, 146] width 563 height 292
click at [473, 224] on div "2.Coaching Mindset" at bounding box center [455, 227] width 49 height 7
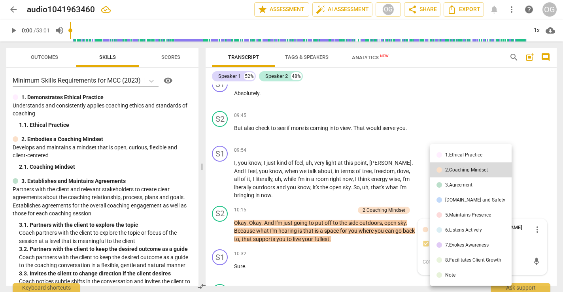
click at [378, 286] on div at bounding box center [281, 146] width 563 height 292
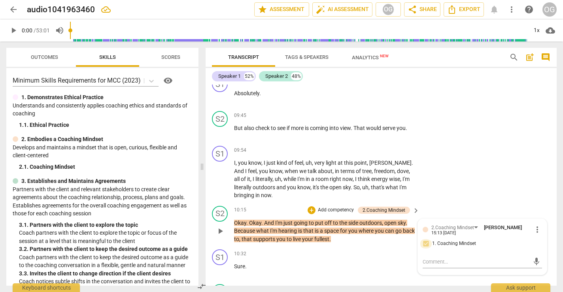
click at [426, 239] on input "1. Coaching Mindset" at bounding box center [425, 243] width 13 height 9
checkbox input "false"
click at [532, 225] on span "more_vert" at bounding box center [536, 229] width 9 height 9
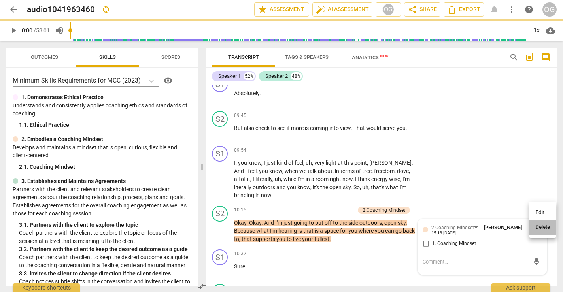
click at [539, 222] on li "Delete" at bounding box center [542, 227] width 27 height 15
click at [398, 207] on div "2.Coaching Mindset" at bounding box center [383, 210] width 43 height 7
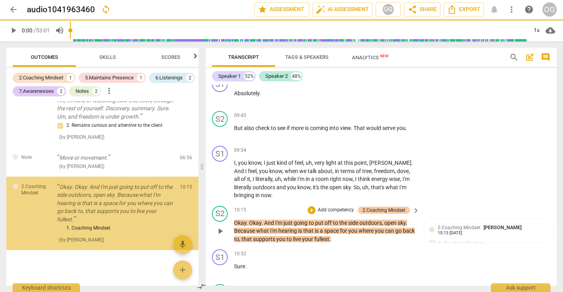
scroll to position [309, 0]
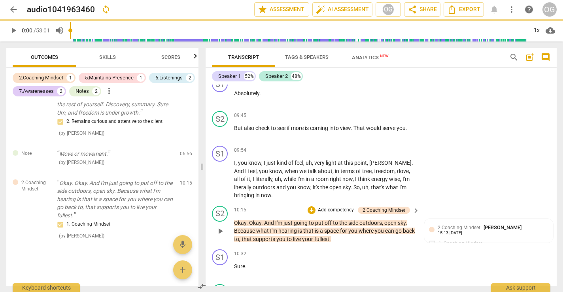
click at [411, 206] on span "keyboard_arrow_right" at bounding box center [415, 210] width 9 height 9
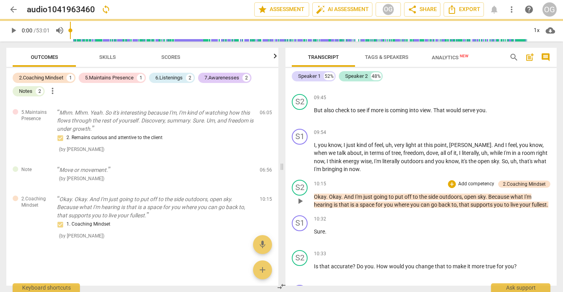
scroll to position [234, 0]
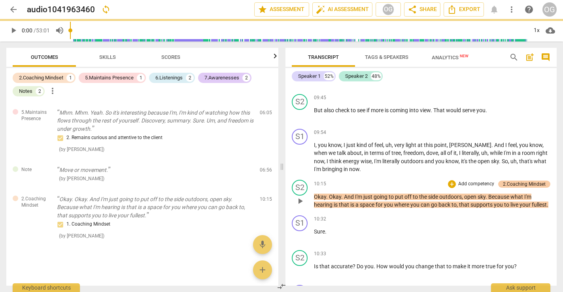
click at [503, 182] on div "2.Coaching Mindset" at bounding box center [524, 184] width 43 height 7
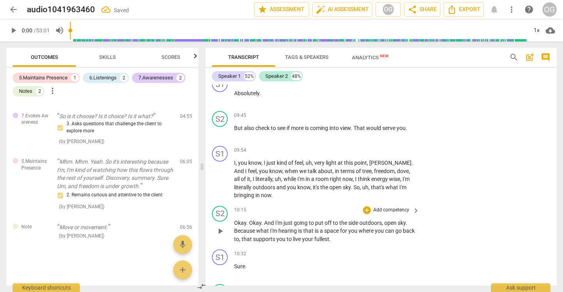
scroll to position [235, 0]
click at [424, 214] on div "S2 play_arrow pause 10:15 + Add competency keyboard_arrow_right Okay . Okay . A…" at bounding box center [380, 225] width 351 height 44
click at [397, 207] on p "Add competency" at bounding box center [391, 210] width 38 height 7
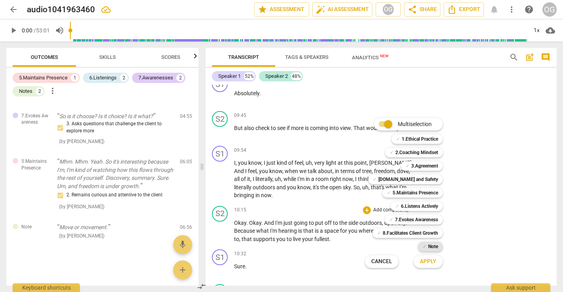
click at [430, 243] on b "Note" at bounding box center [433, 246] width 10 height 9
click at [426, 258] on span "Apply" at bounding box center [428, 262] width 17 height 8
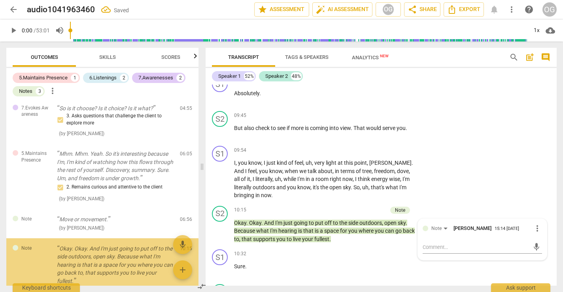
scroll to position [297, 0]
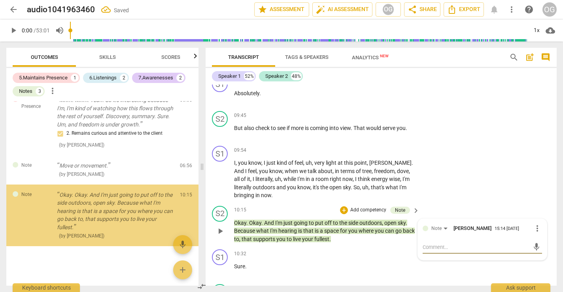
click at [440, 243] on textarea at bounding box center [475, 247] width 107 height 8
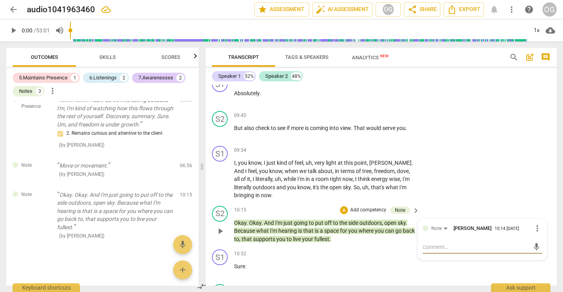
type textarea "Y"
type textarea "Yu"
type textarea "Yur"
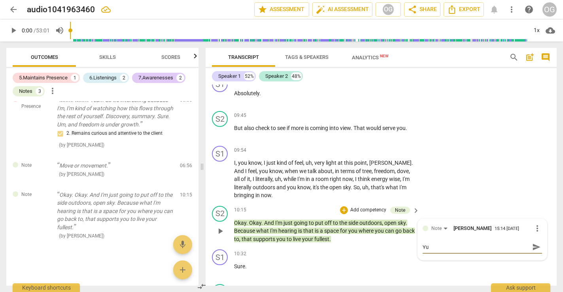
type textarea "Yur"
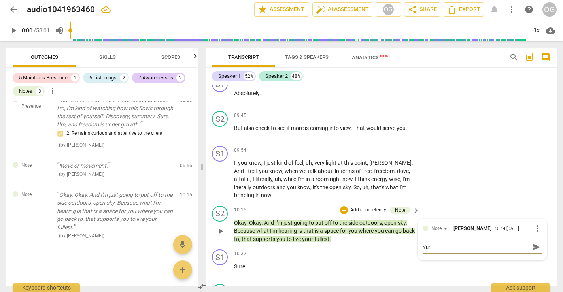
type textarea "Yu"
type textarea "Y"
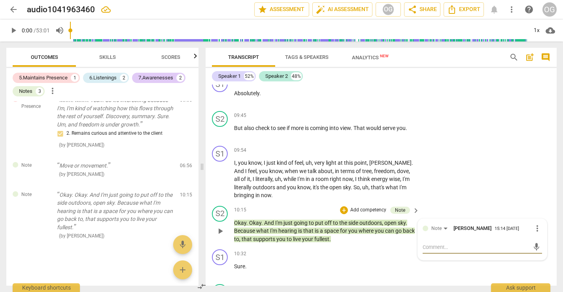
type textarea "Y"
type textarea "Yo"
type textarea "You"
type textarea "Your"
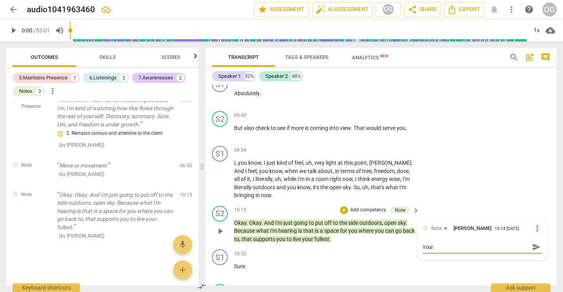
type textarea "Your"
type textarea "Your a"
type textarea "Your ag"
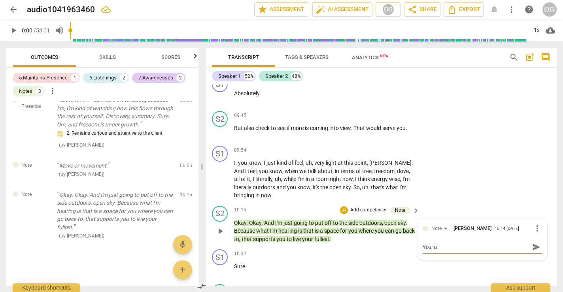
type textarea "Your ag"
type textarea "Your age"
type textarea "Your agen"
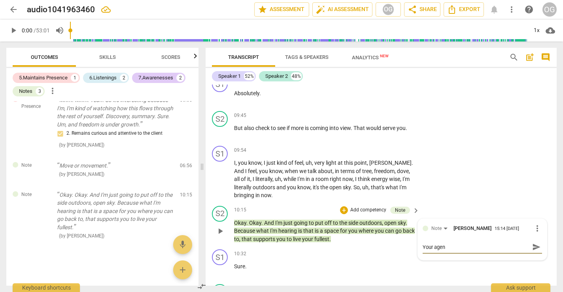
type textarea "Your agend"
type textarea "Your agenda"
type textarea "Your agenda>"
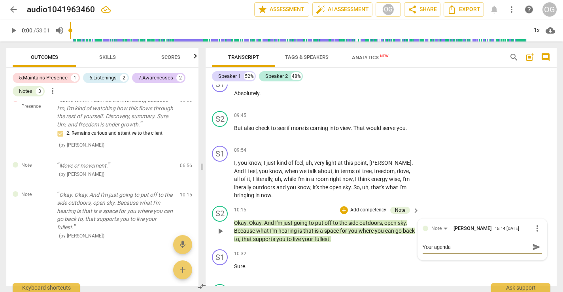
type textarea "Your agenda>"
type textarea "Your agenda"
type textarea "Your agenda?"
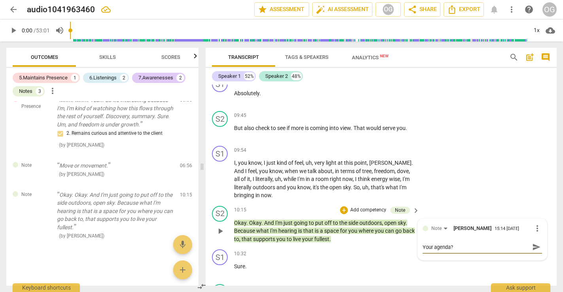
click at [532, 243] on span "send" at bounding box center [536, 247] width 9 height 9
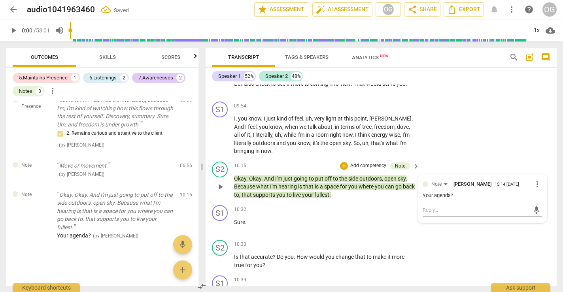
scroll to position [2366, 0]
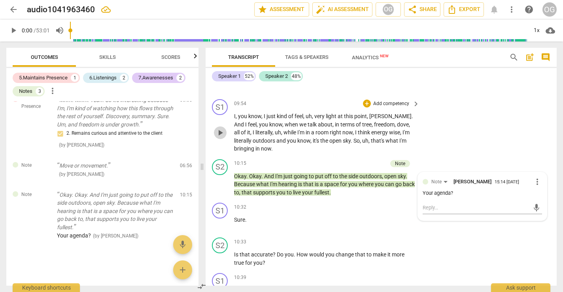
click at [218, 128] on span "play_arrow" at bounding box center [219, 132] width 9 height 9
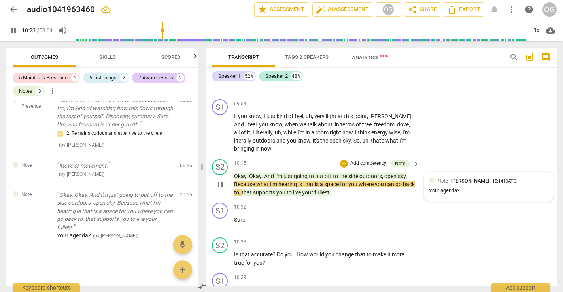
click at [447, 187] on div "Your agenda?" at bounding box center [488, 191] width 119 height 8
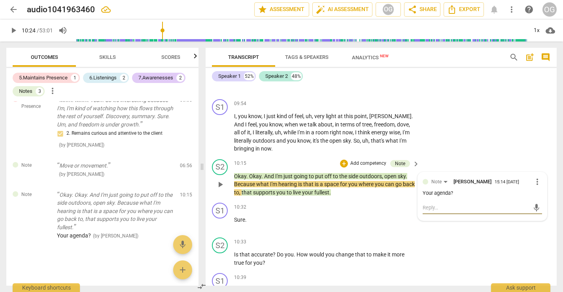
click at [425, 204] on textarea at bounding box center [475, 208] width 107 height 8
click at [443, 178] on div "Note" at bounding box center [440, 181] width 19 height 7
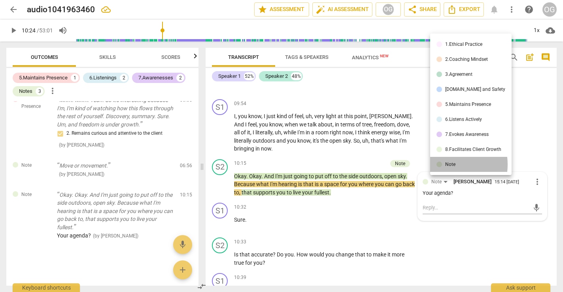
click at [443, 164] on li "Note" at bounding box center [470, 164] width 81 height 15
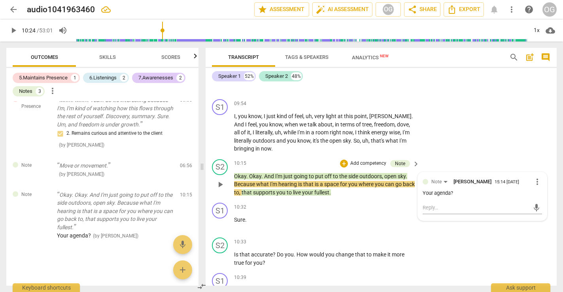
click at [422, 190] on div "Your agenda?" at bounding box center [481, 194] width 119 height 8
click at [397, 180] on div "S2 play_arrow pause 10:15 + Add competency Note keyboard_arrow_right Okay . Oka…" at bounding box center [380, 178] width 351 height 44
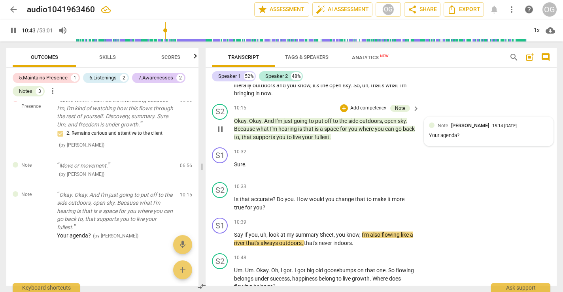
scroll to position [2421, 0]
click at [472, 123] on div "Note Olivia Graham 15:14 08-28-2025 Your agenda?" at bounding box center [488, 131] width 119 height 19
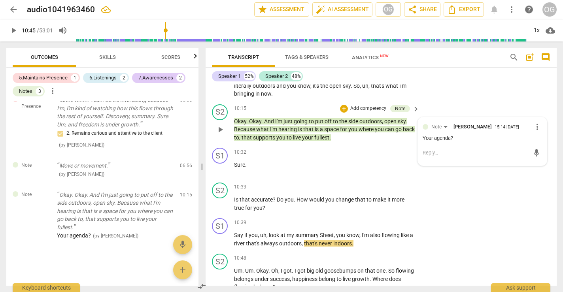
type input "646"
click at [532, 122] on span "more_vert" at bounding box center [536, 126] width 9 height 9
click at [534, 109] on li "Edit" at bounding box center [542, 109] width 27 height 15
type textarea "SYour agenda?"
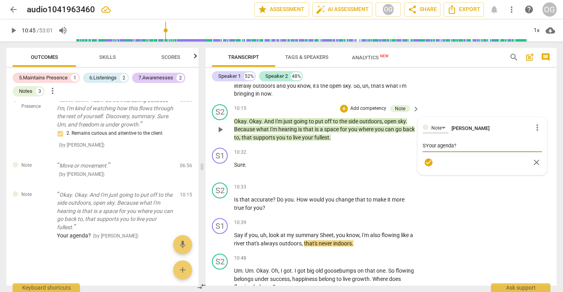
type textarea "ShYour agenda?"
type textarea "SheYour agenda?"
type textarea "She Your agenda?"
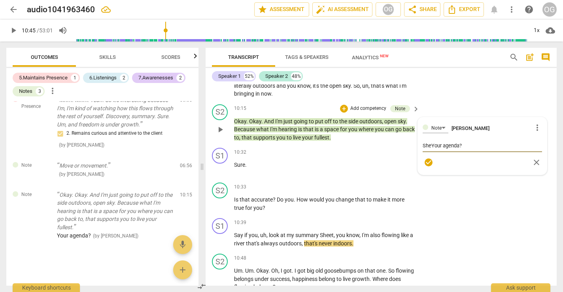
type textarea "She Your agenda?"
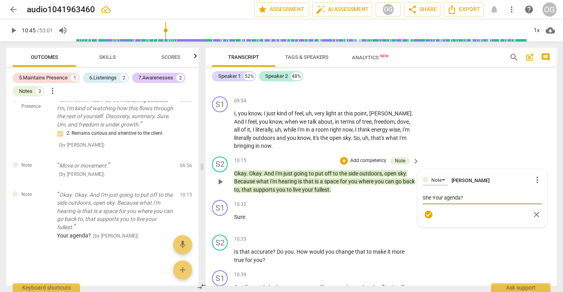
scroll to position [2370, 0]
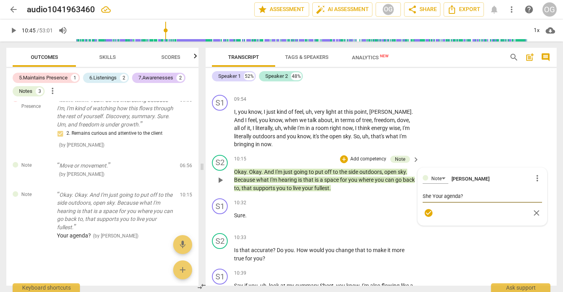
type textarea "She iYour agenda?"
type textarea "She isYour agenda?"
type textarea "She is Your agenda?"
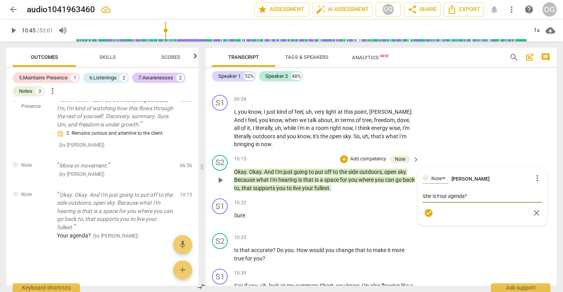
type textarea "She is Your agenda?"
type textarea "She is bYour agenda?"
type textarea "She is brYour agenda?"
type textarea "She is briYour agenda?"
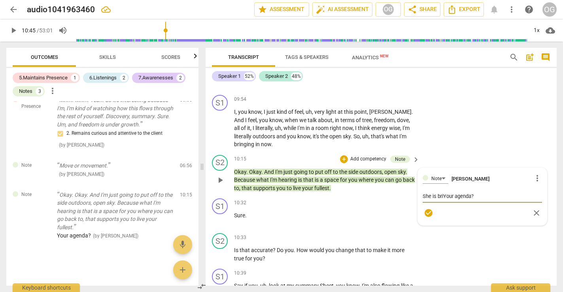
type textarea "She is brinYour agenda?"
type textarea "She is bringYour agenda?"
type textarea "She is bringiYour agenda?"
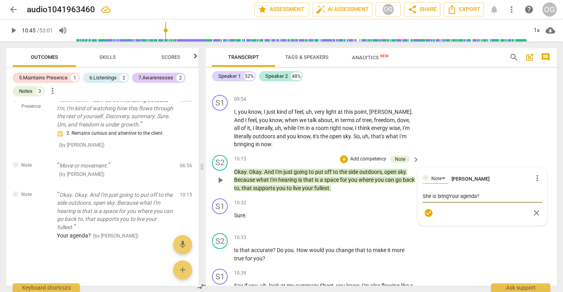
type textarea "She is bringiYour agenda?"
type textarea "She is bringinYour agenda?"
type textarea "She is bringingYour agenda?"
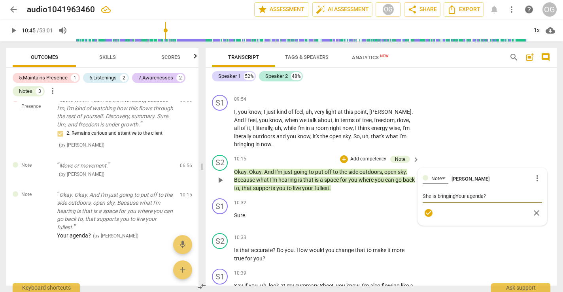
type textarea "She is bringing Your agenda?"
type textarea "She is bringing oYour agenda?"
type textarea "She is bringing ouYour agenda?"
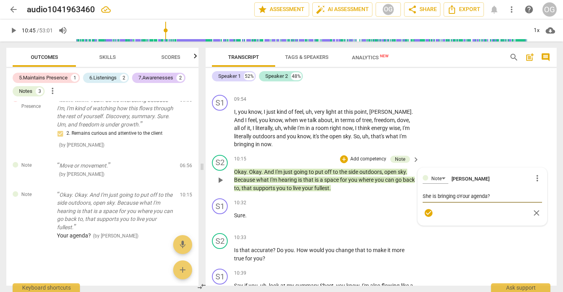
type textarea "She is bringing ouYour agenda?"
type textarea "She is bringing outYour agenda?"
type textarea "She is bringing ouYour agenda?"
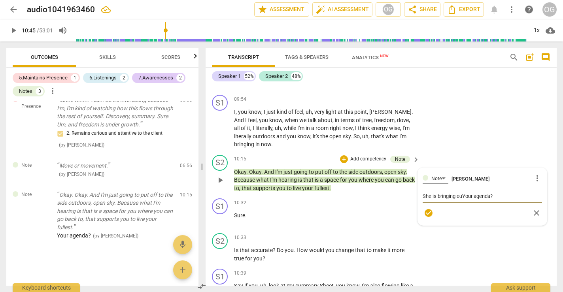
type textarea "She is bringing oYour agenda?"
type textarea "She is bringing Your agenda?"
type textarea "She is bringing iYour agenda?"
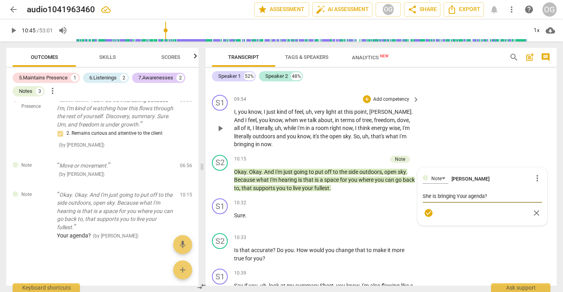
type textarea "She is bringing iYour agenda?"
type textarea "She is bringing inYour agenda?"
type textarea "She is bringing in Your agenda?"
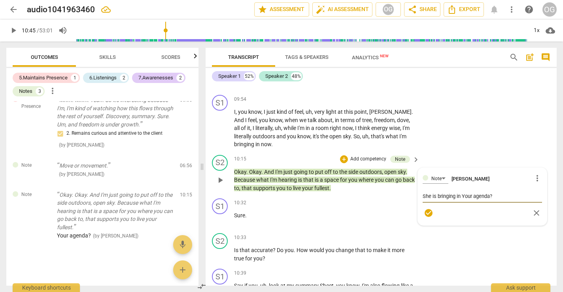
type textarea "She is bringing in "Your agenda?"
type textarea "She is bringing in "oYour agenda?"
type textarea "She is bringing in "oouYour agenda?"
type textarea "She is bringing in "ooutYour agenda?"
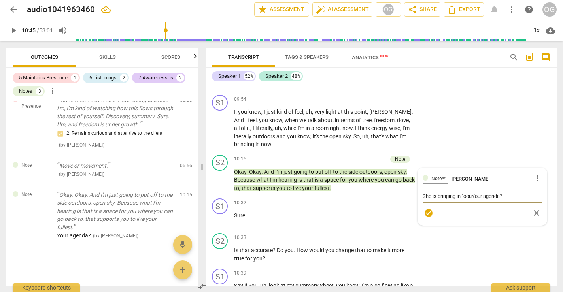
type textarea "She is bringing in "ooutYour agenda?"
type textarea "She is bringing in "ooutoYour agenda?"
type textarea "She is bringing in "ooutYour agenda?"
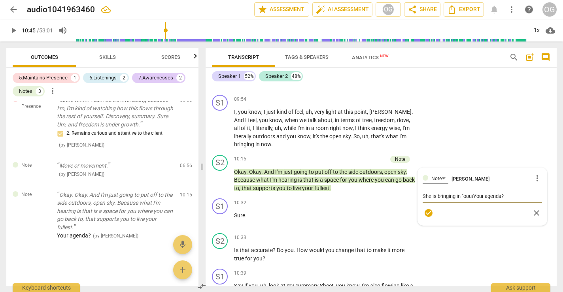
type textarea "She is bringing in "oouYour agenda?"
type textarea "She is bringing in "ooYour agenda?"
type textarea "She is bringing in "oYour agenda?"
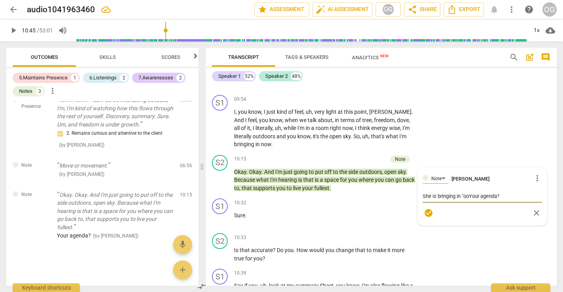
type textarea "She is bringing in "oYour agenda?"
type textarea "She is bringing in "ouYour agenda?"
type textarea "She is bringing in "outYour agenda?"
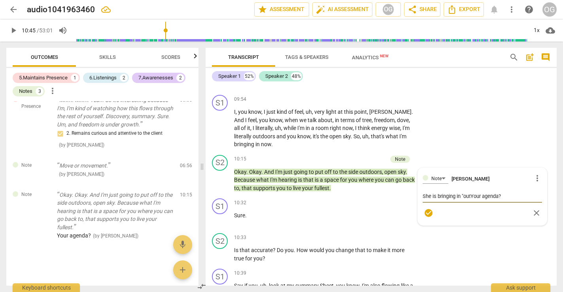
type textarea "She is bringing in "outdYour agenda?"
type textarea "She is bringing in "outdoYour agenda?"
type textarea "She is bringing in "outdooYour agenda?"
type textarea "She is bringing in "outdoorYour agenda?"
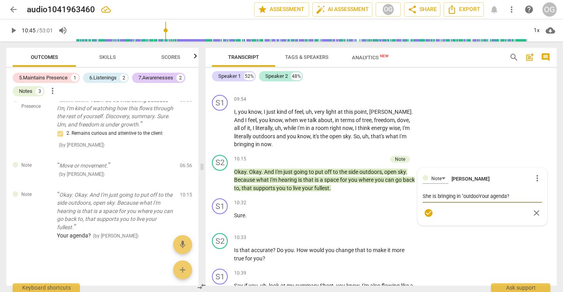
type textarea "She is bringing in "outdoorYour agenda?"
type textarea "She is bringing in "outdoorsYour agenda?"
type textarea "She is bringing in "outdoors'Your agenda?"
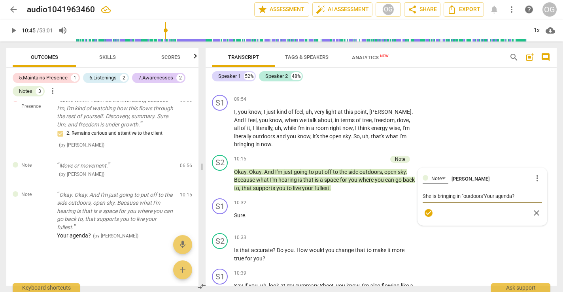
type textarea "She is bringing in "outdoors'.Your agenda?"
type textarea "She is bringing in "outdoors'Your agenda?"
type textarea "She is bringing in "outdoors'"Your agenda?"
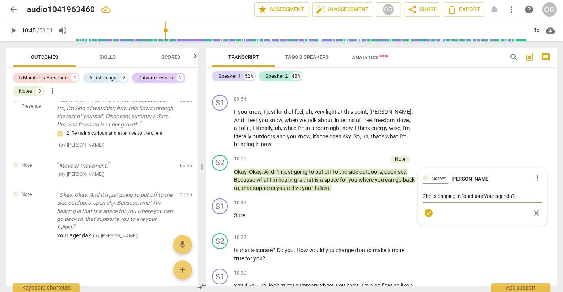
type textarea "She is bringing in "outdoors'"Your agenda?"
type textarea "She is bringing in "outdoors'".Your agenda?"
type textarea "She is bringing in "outdoors'". Your agenda?"
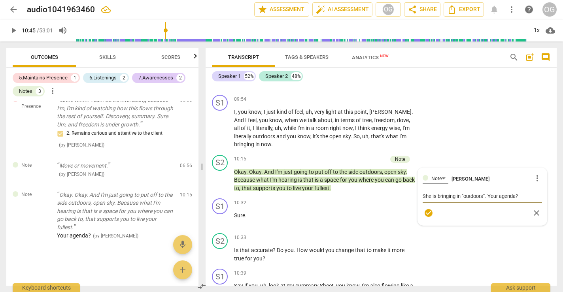
type textarea "She is bringing in "outdoors'". Your agenda?"
click at [516, 192] on textarea "She is bringing in "outdoors'". Your agenda?" at bounding box center [481, 196] width 119 height 8
type textarea "She is bringing in "outdoors'". Your agenda ?"
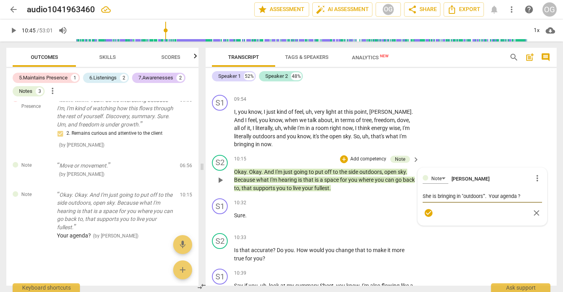
type textarea "She is bringing in "outdoors'". Your agenda t?"
type textarea "She is bringing in "outdoors'". Your agenda to?"
type textarea "She is bringing in "outdoors'". Your agenda to ?"
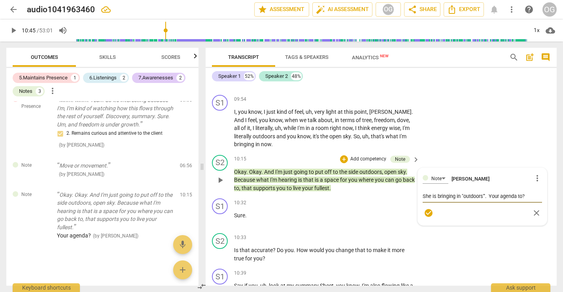
type textarea "She is bringing in "outdoors'". Your agenda to ?"
type textarea "She is bringing in "outdoors'". Your agenda to p?"
type textarea "She is bringing in "outdoors'". Your agenda to pu?"
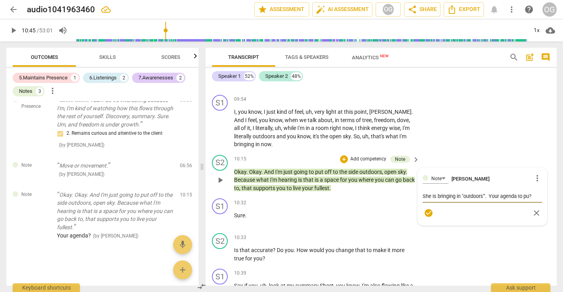
type textarea "She is bringing in "outdoors'". Your agenda to put?"
type textarea "She is bringing in "outdoors'". Your agenda to put ?"
type textarea "She is bringing in "outdoors'". Your agenda to put a?"
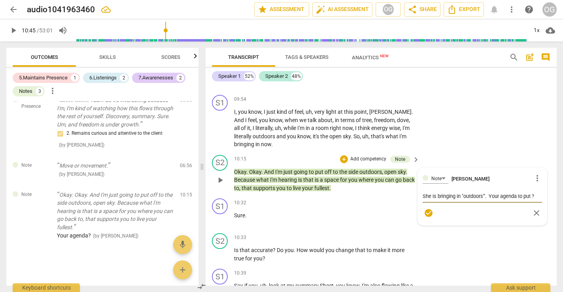
type textarea "She is bringing in "outdoors'". Your agenda to put a?"
type textarea "She is bringing in "outdoors'". Your agenda to put as?"
type textarea "She is bringing in "outdoors'". Your agenda to put asi?"
type textarea "She is bringing in "outdoors'". Your agenda to put asid?"
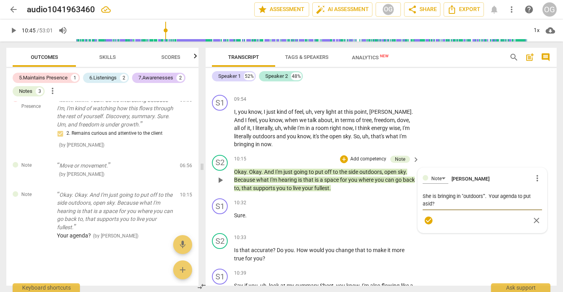
type textarea "She is bringing in "outdoors'". Your agenda to put aside?"
click at [515, 214] on div "Note Olivia Graham more_vert She is bringing in "outdoors'". Your agenda to put…" at bounding box center [482, 200] width 129 height 65
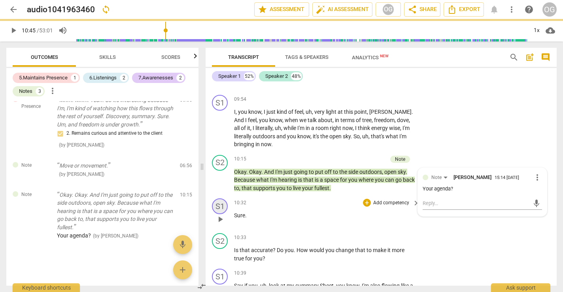
click at [223, 198] on div "S1" at bounding box center [220, 206] width 16 height 16
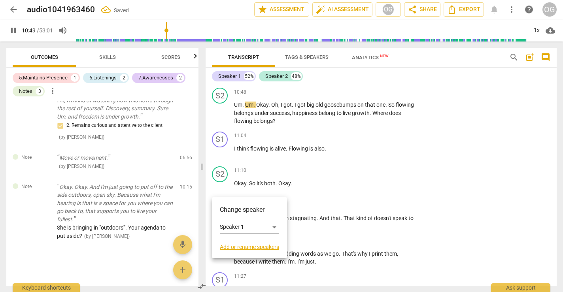
scroll to position [305, 0]
click at [354, 97] on div at bounding box center [281, 146] width 563 height 292
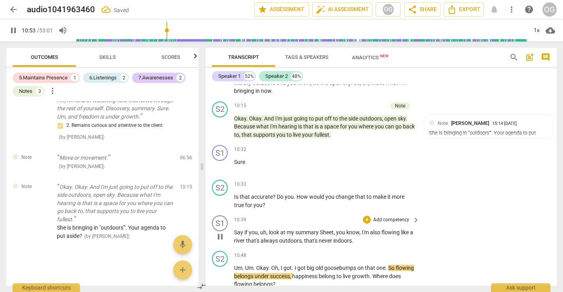
scroll to position [2372, 0]
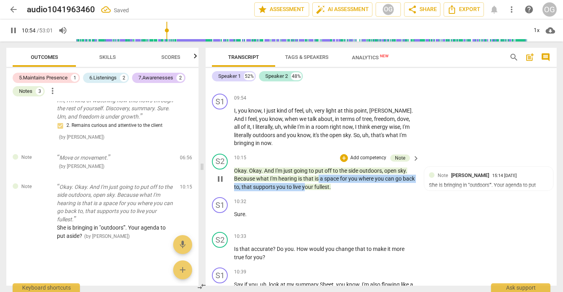
click at [319, 167] on p "Okay . Okay . And I'm just going to put off to the side outdoors , open sky . B…" at bounding box center [324, 179] width 181 height 24
click at [221, 174] on span "pause" at bounding box center [219, 178] width 9 height 9
click at [221, 174] on span "play_arrow" at bounding box center [219, 178] width 9 height 9
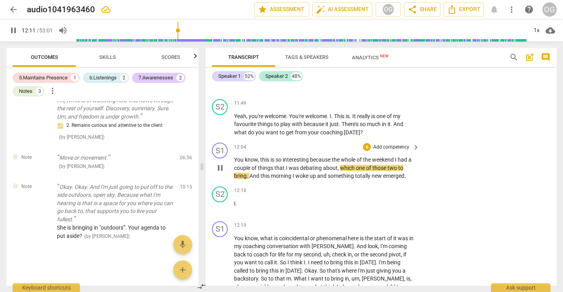
scroll to position [3003, 0]
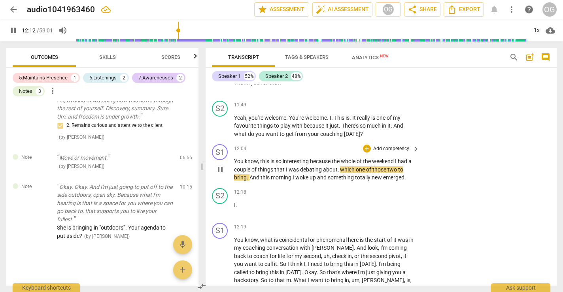
click at [427, 154] on div "S1 play_arrow pause 12:04 + Add competency keyboard_arrow_right You know , this…" at bounding box center [380, 163] width 351 height 44
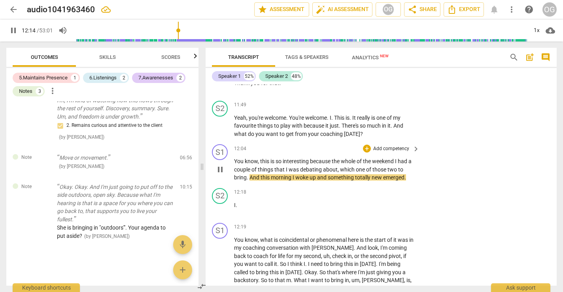
click at [219, 165] on span "pause" at bounding box center [219, 169] width 9 height 9
click at [385, 102] on p "Add competency" at bounding box center [391, 105] width 38 height 7
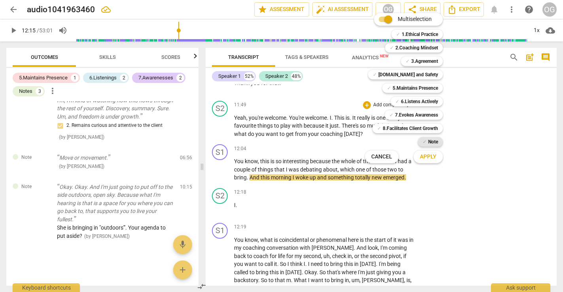
click at [433, 141] on b "Note" at bounding box center [433, 141] width 10 height 9
click at [431, 142] on b "Note" at bounding box center [433, 141] width 10 height 9
click at [429, 162] on button "Apply" at bounding box center [427, 157] width 29 height 14
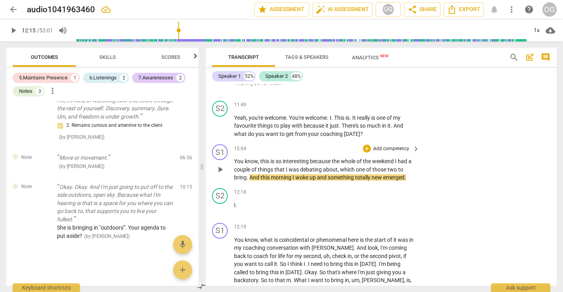
click at [428, 159] on div "S1 play_arrow pause 12:04 + Add competency keyboard_arrow_right You know , this…" at bounding box center [380, 163] width 351 height 44
click at [367, 121] on div "S2 play_arrow pause 11:49 + Add competency keyboard_arrow_right Yeah , you're w…" at bounding box center [380, 120] width 351 height 44
click at [382, 102] on p "Add competency" at bounding box center [391, 105] width 38 height 7
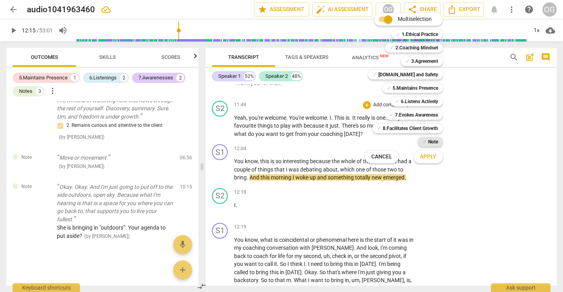
click at [426, 140] on div "✓ Note" at bounding box center [430, 141] width 25 height 9
click at [428, 156] on span "Apply" at bounding box center [428, 157] width 17 height 8
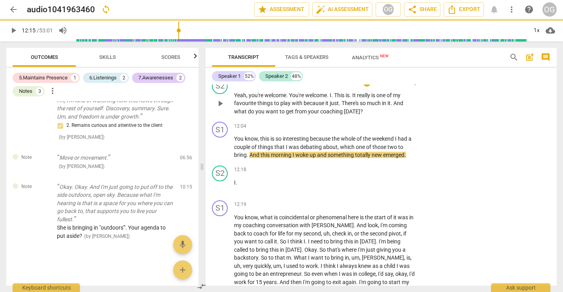
scroll to position [3026, 0]
click at [217, 142] on span "play_arrow" at bounding box center [219, 146] width 9 height 9
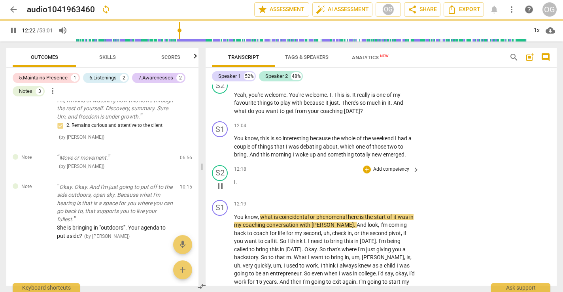
click at [239, 178] on p "I ." at bounding box center [324, 182] width 181 height 8
click at [224, 200] on div "S1" at bounding box center [220, 208] width 16 height 16
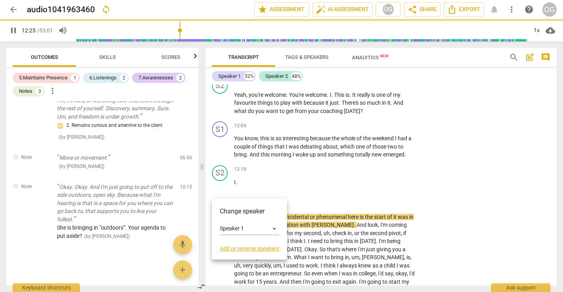
click at [256, 170] on div at bounding box center [281, 146] width 563 height 292
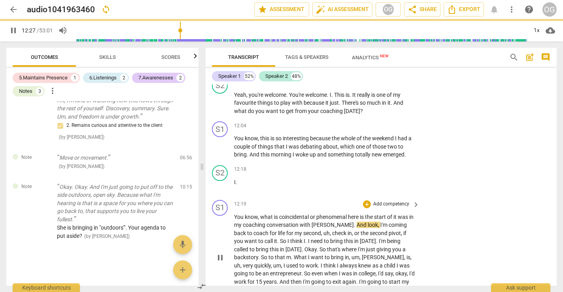
click at [224, 230] on div "play_arrow pause" at bounding box center [224, 258] width 20 height 84
click at [219, 253] on span "pause" at bounding box center [219, 257] width 9 height 9
type input "749"
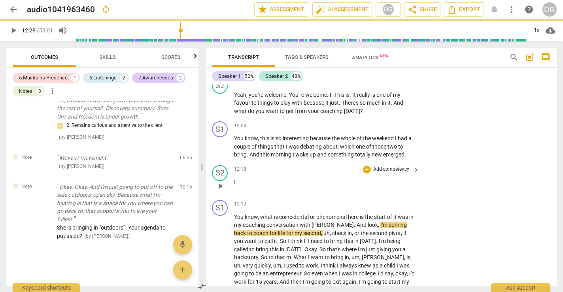
click at [252, 178] on p "I ." at bounding box center [324, 182] width 181 height 8
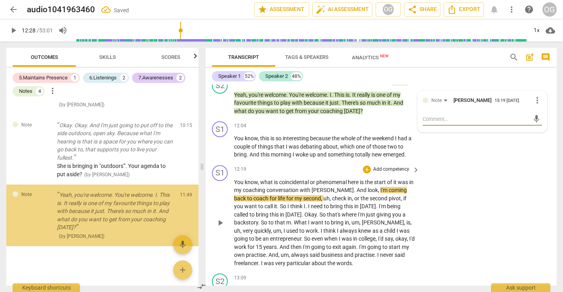
scroll to position [366, 0]
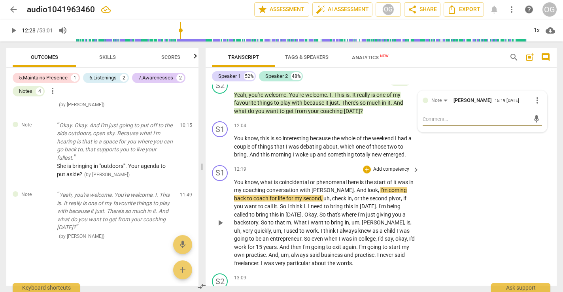
click at [226, 218] on span "play_arrow" at bounding box center [220, 222] width 13 height 9
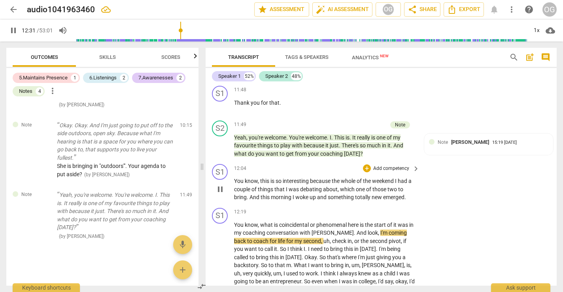
scroll to position [2982, 0]
click at [220, 164] on div "S1" at bounding box center [220, 172] width 16 height 16
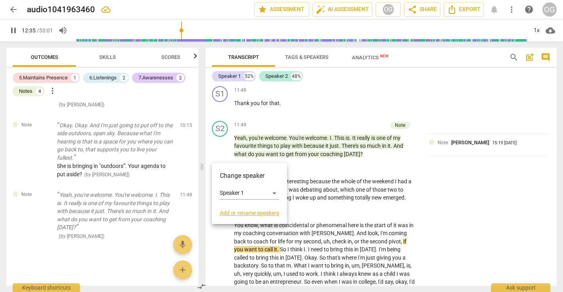
click at [221, 171] on div "Change speaker Speaker 1 Add or rename speakers" at bounding box center [249, 193] width 75 height 61
click at [268, 128] on div at bounding box center [281, 146] width 563 height 292
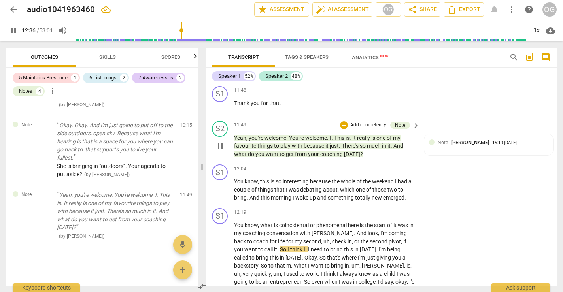
click at [268, 151] on span "want" at bounding box center [273, 154] width 14 height 6
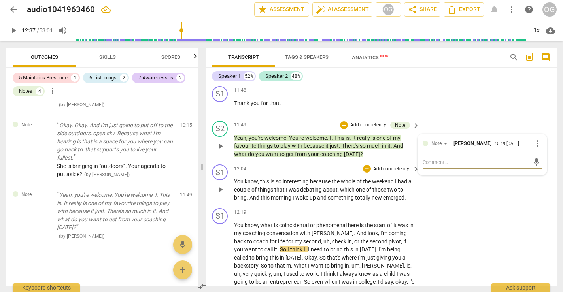
click at [220, 185] on span "play_arrow" at bounding box center [219, 189] width 9 height 9
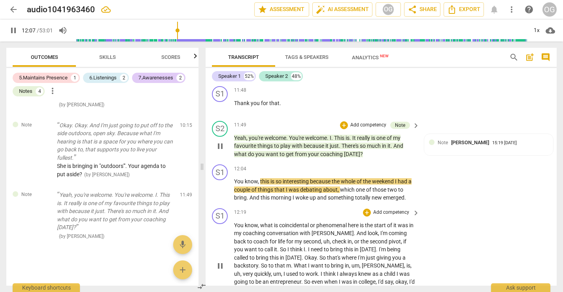
click at [234, 222] on span "You" at bounding box center [239, 225] width 11 height 6
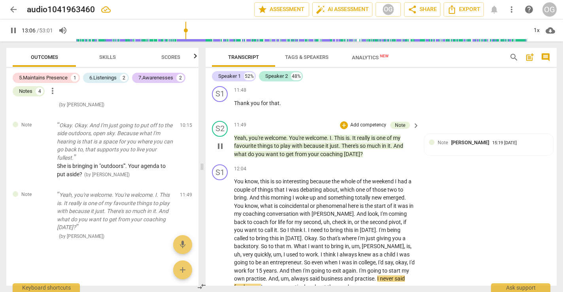
scroll to position [3054, 0]
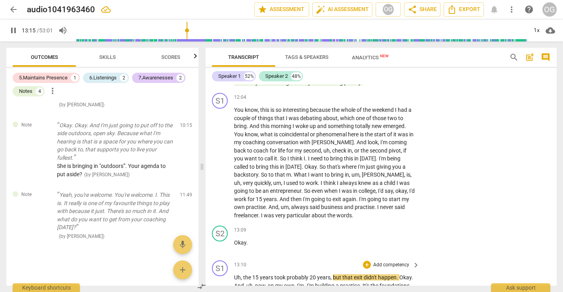
click at [233, 260] on div "S1 play_arrow pause" at bounding box center [223, 295] width 22 height 70
click at [232, 260] on div "S1 play_arrow pause" at bounding box center [223, 295] width 22 height 70
click at [230, 260] on div "S1 play_arrow pause" at bounding box center [223, 295] width 22 height 70
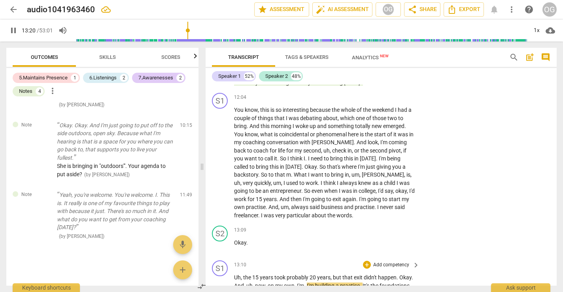
click at [235, 283] on span "And" at bounding box center [239, 286] width 10 height 6
click at [217, 242] on span "pause" at bounding box center [219, 246] width 9 height 9
click at [235, 274] on span "Uh" at bounding box center [237, 277] width 7 height 6
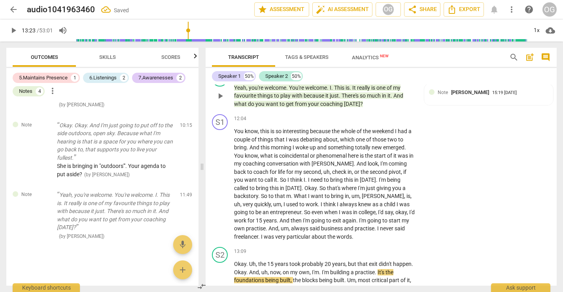
scroll to position [3034, 0]
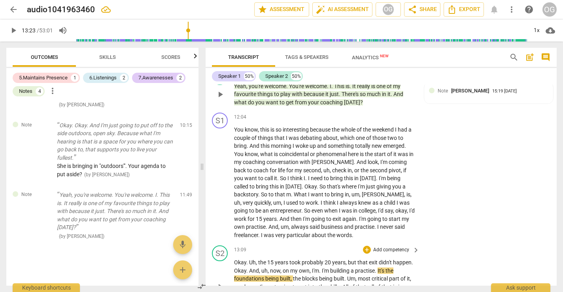
click at [234, 259] on span "Okay" at bounding box center [240, 262] width 12 height 6
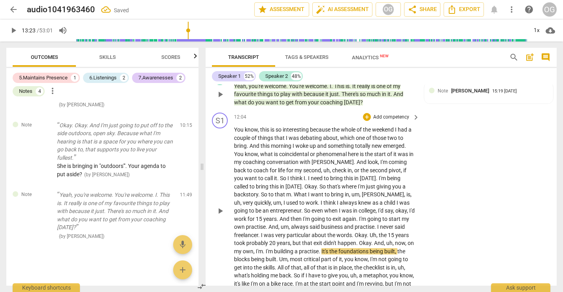
click at [328, 248] on span "It's" at bounding box center [325, 251] width 8 height 6
click at [327, 248] on span "It's" at bounding box center [325, 251] width 8 height 6
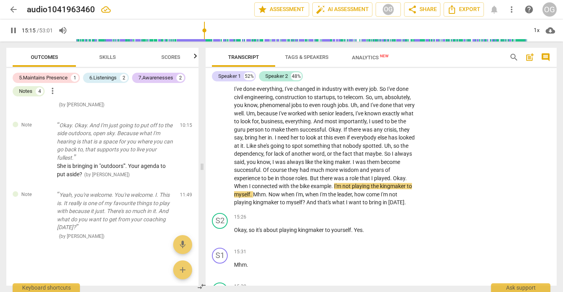
scroll to position [3345, 0]
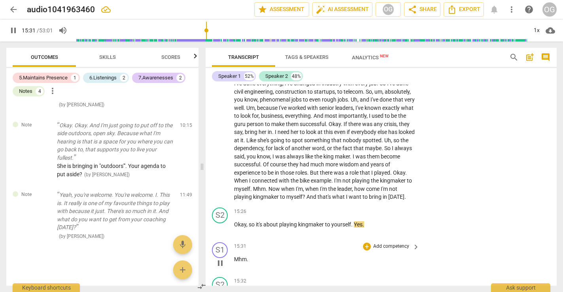
click at [224, 258] on span "pause" at bounding box center [219, 262] width 9 height 9
type input "932"
